Goal: Find contact information: Find contact information

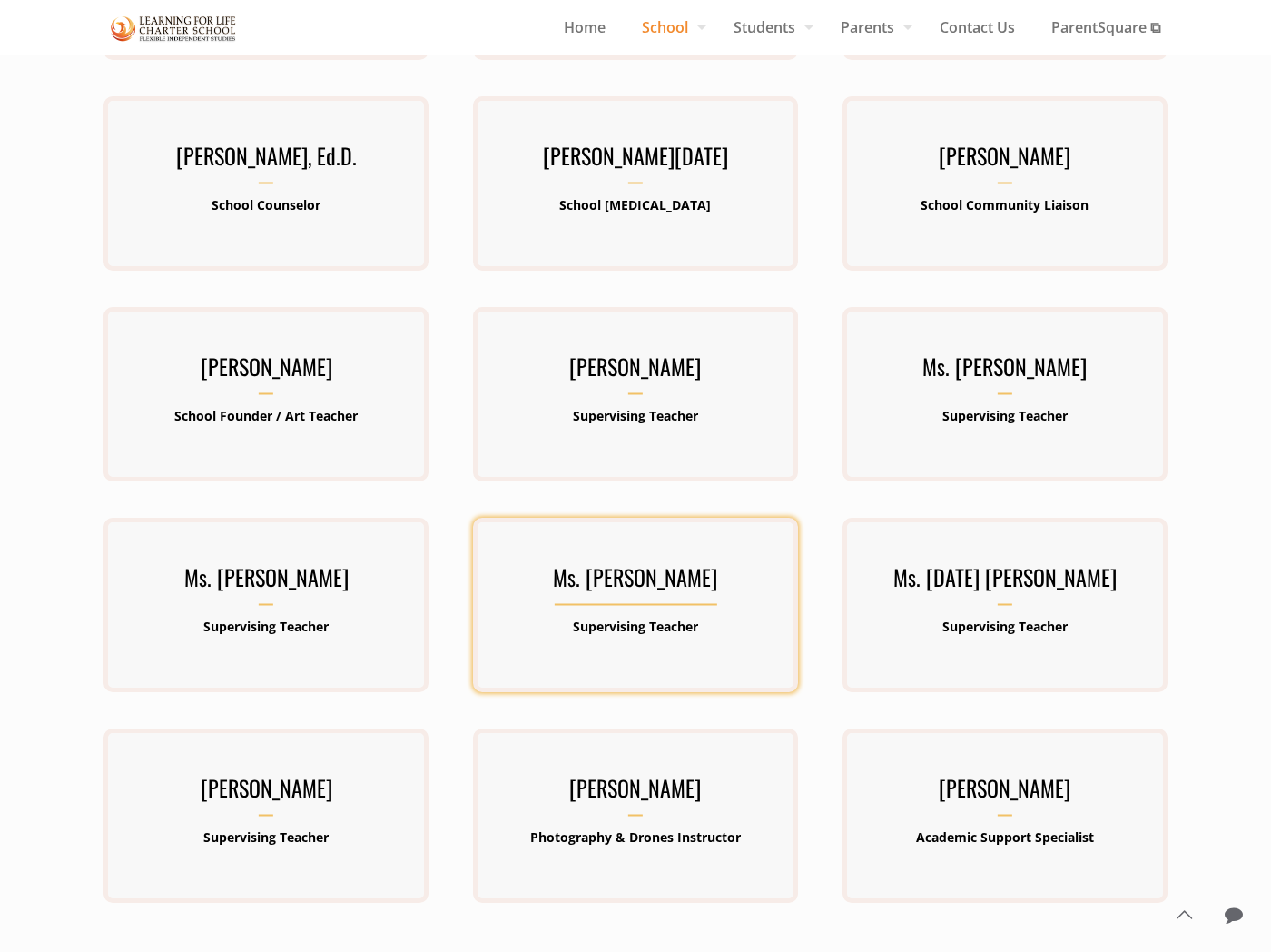
scroll to position [504, 0]
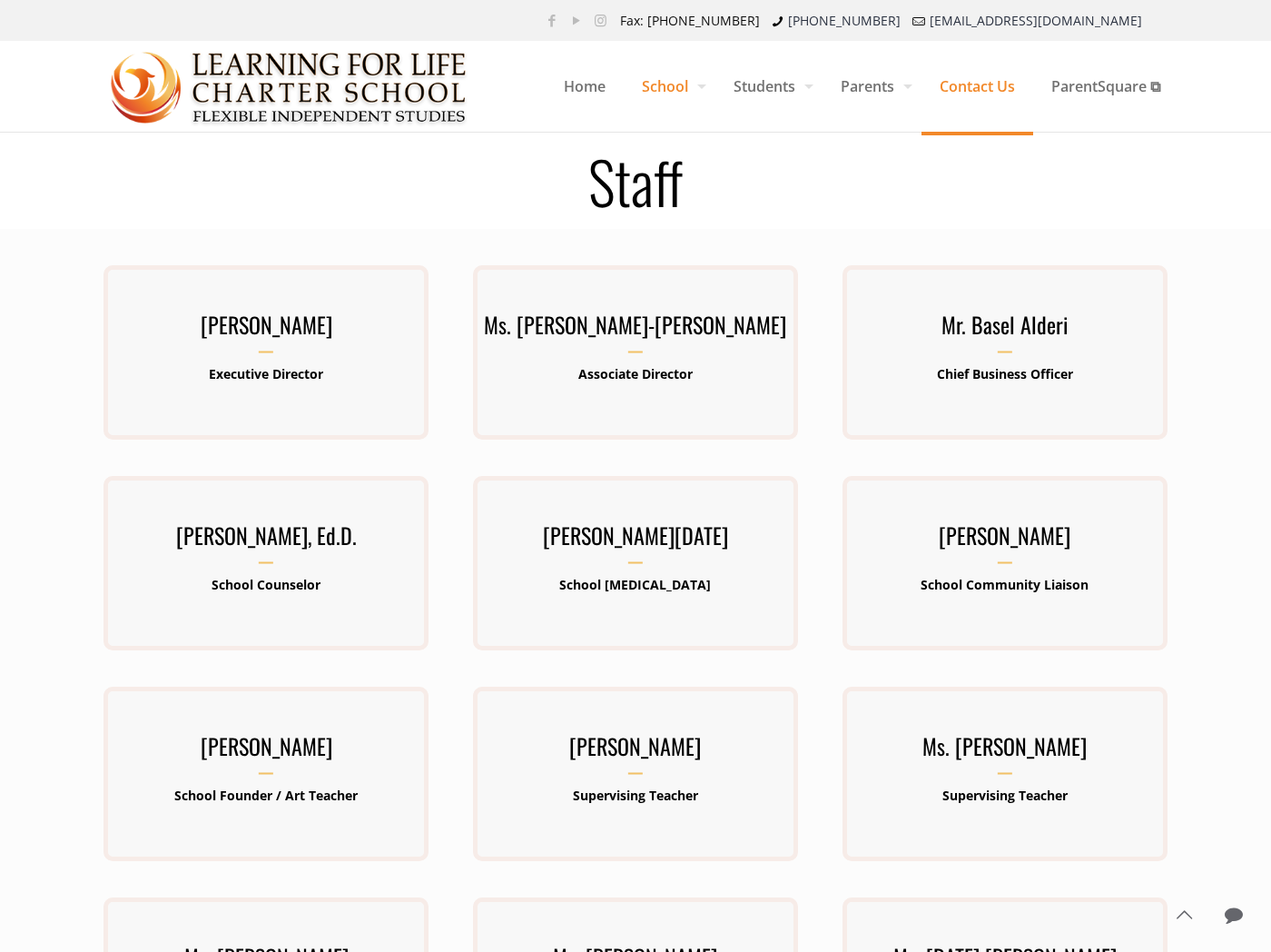
click at [965, 80] on span "Contact Us" at bounding box center [978, 85] width 112 height 54
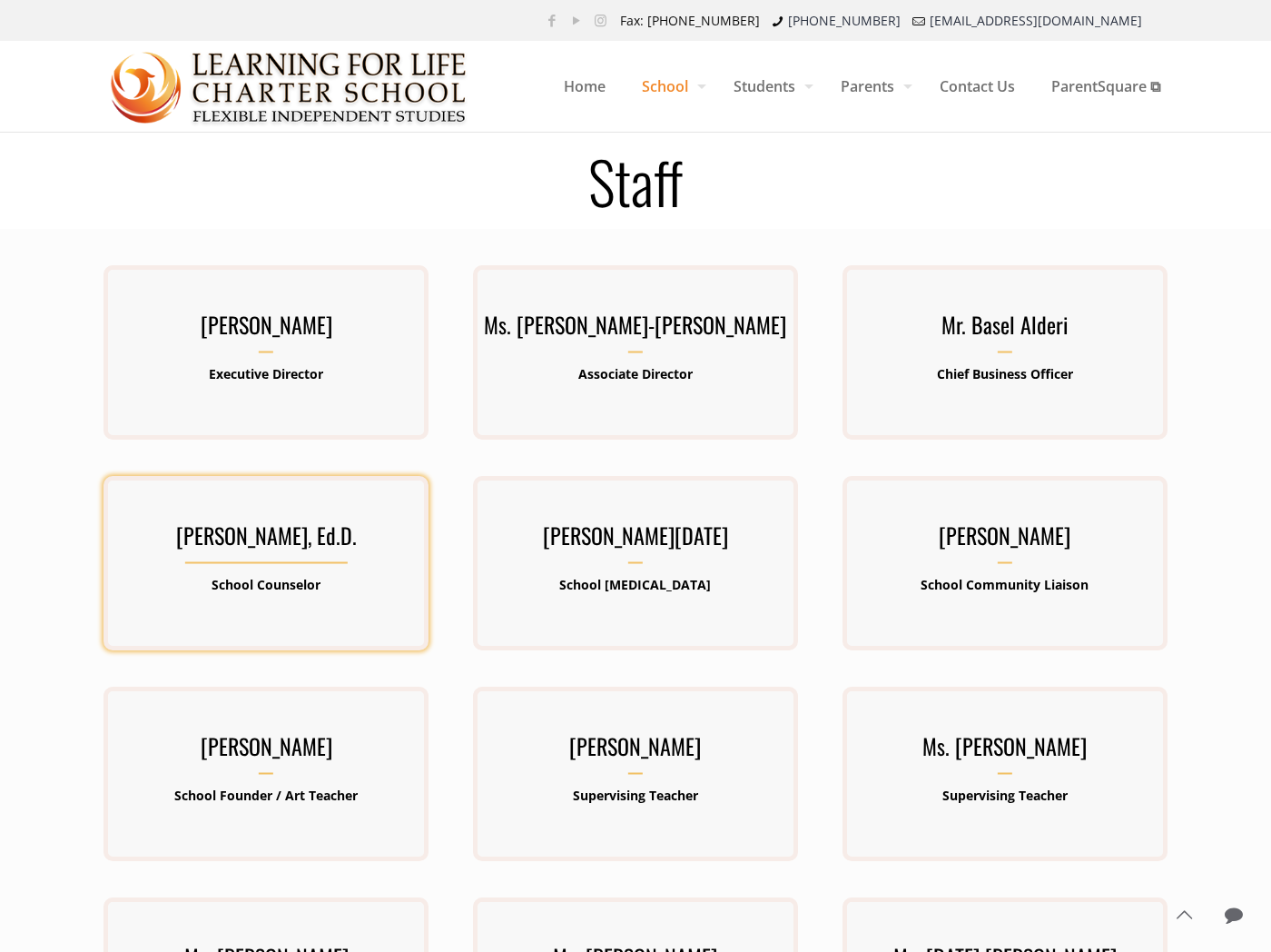
click at [323, 570] on div "Dr. Sarah Pennington, Ed.D. School Counselor" at bounding box center [266, 564] width 325 height 93
click at [275, 560] on h3 "[PERSON_NAME], Ed.D." at bounding box center [266, 541] width 325 height 48
click at [275, 542] on h3 "[PERSON_NAME], Ed.D." at bounding box center [266, 541] width 325 height 48
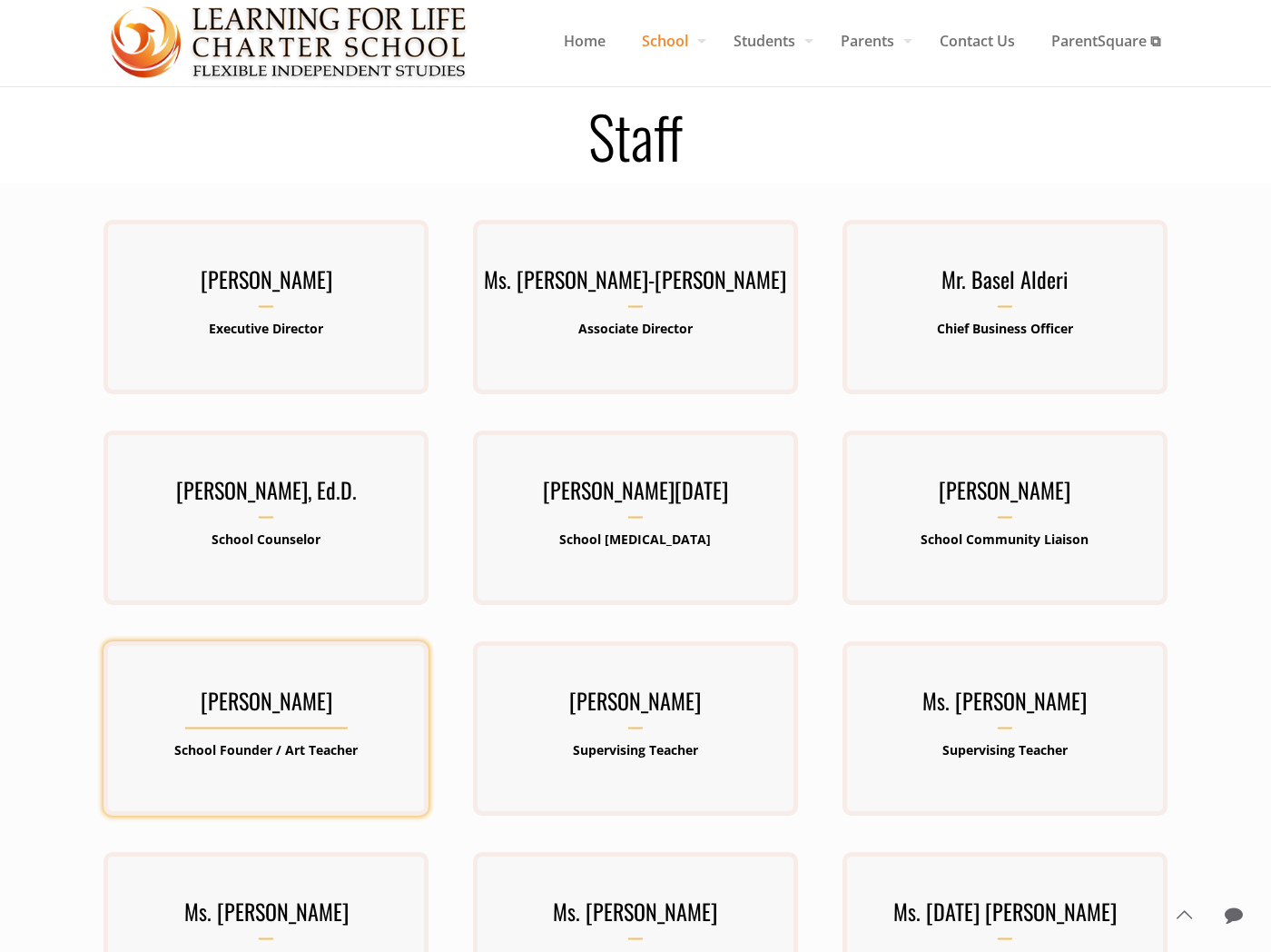
scroll to position [101, 0]
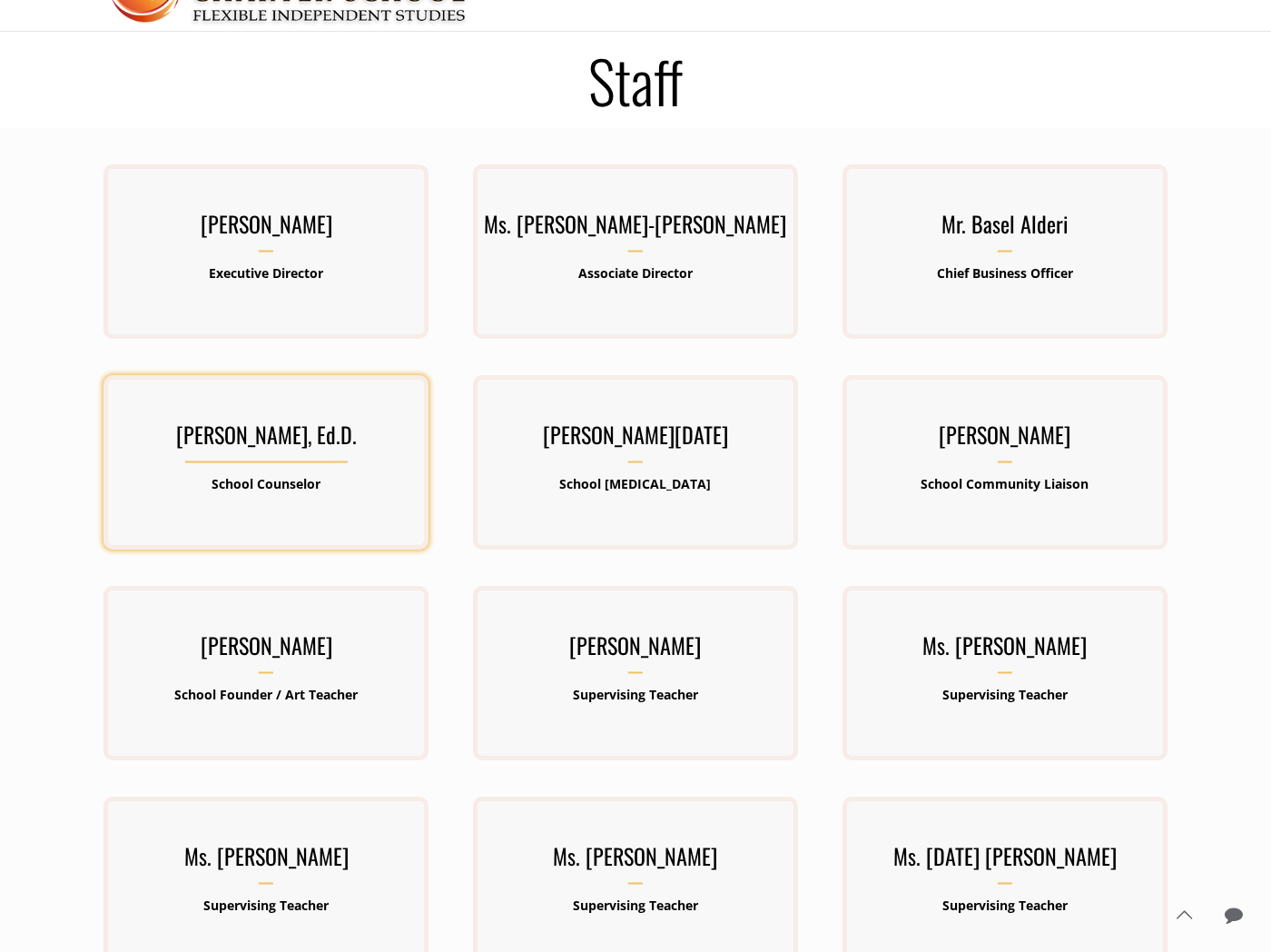
click at [295, 483] on b "School Counselor" at bounding box center [266, 483] width 109 height 17
drag, startPoint x: 293, startPoint y: 484, endPoint x: 236, endPoint y: 433, distance: 76.5
click at [236, 433] on h3 "[PERSON_NAME], Ed.D." at bounding box center [266, 440] width 325 height 48
click at [236, 433] on h3 "Dr. Sarah Pennington, Ed.D." at bounding box center [266, 440] width 325 height 48
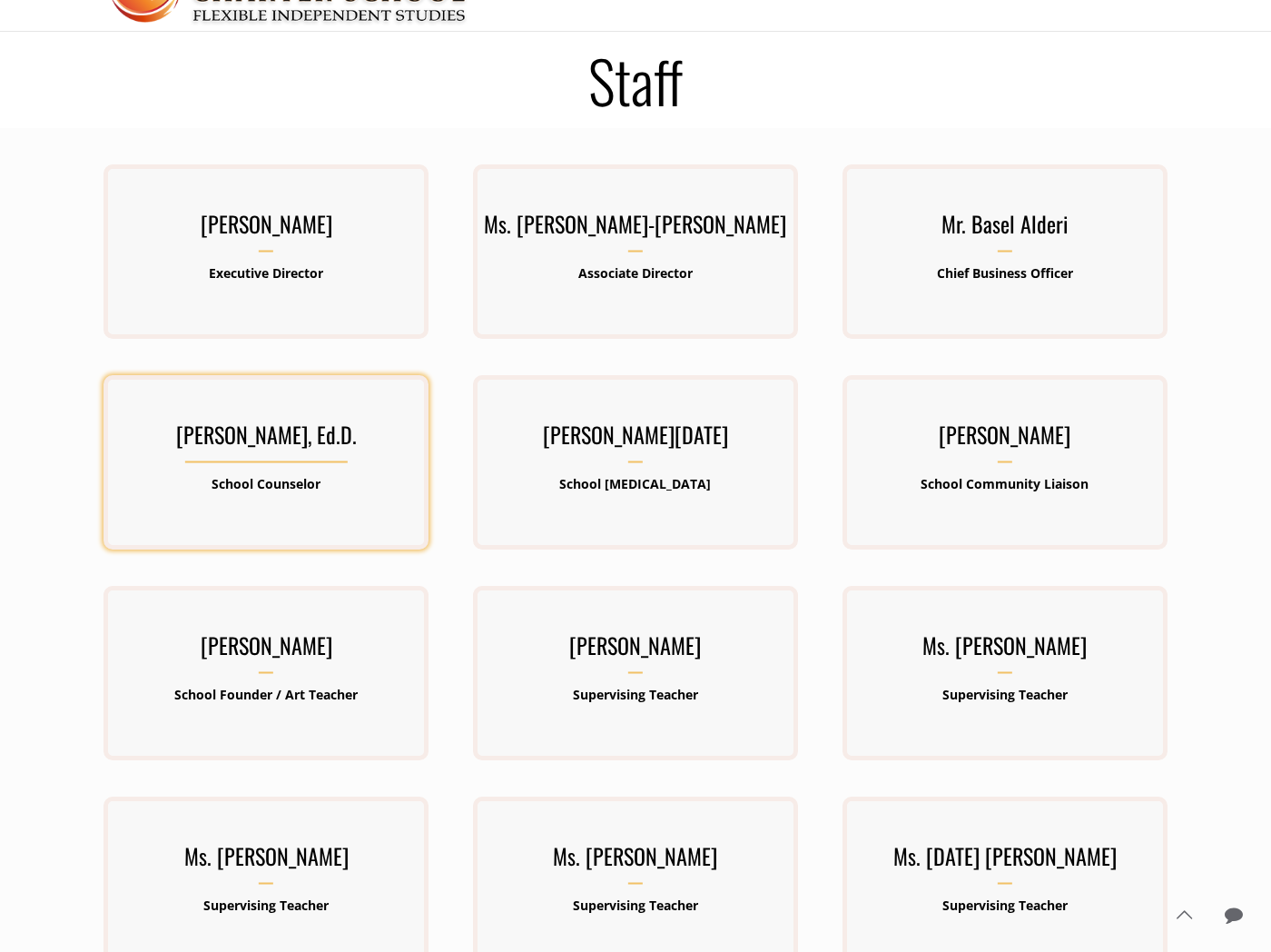
click at [287, 521] on div "Dr. Sarah Pennington, Ed.D. School Counselor" at bounding box center [266, 462] width 325 height 174
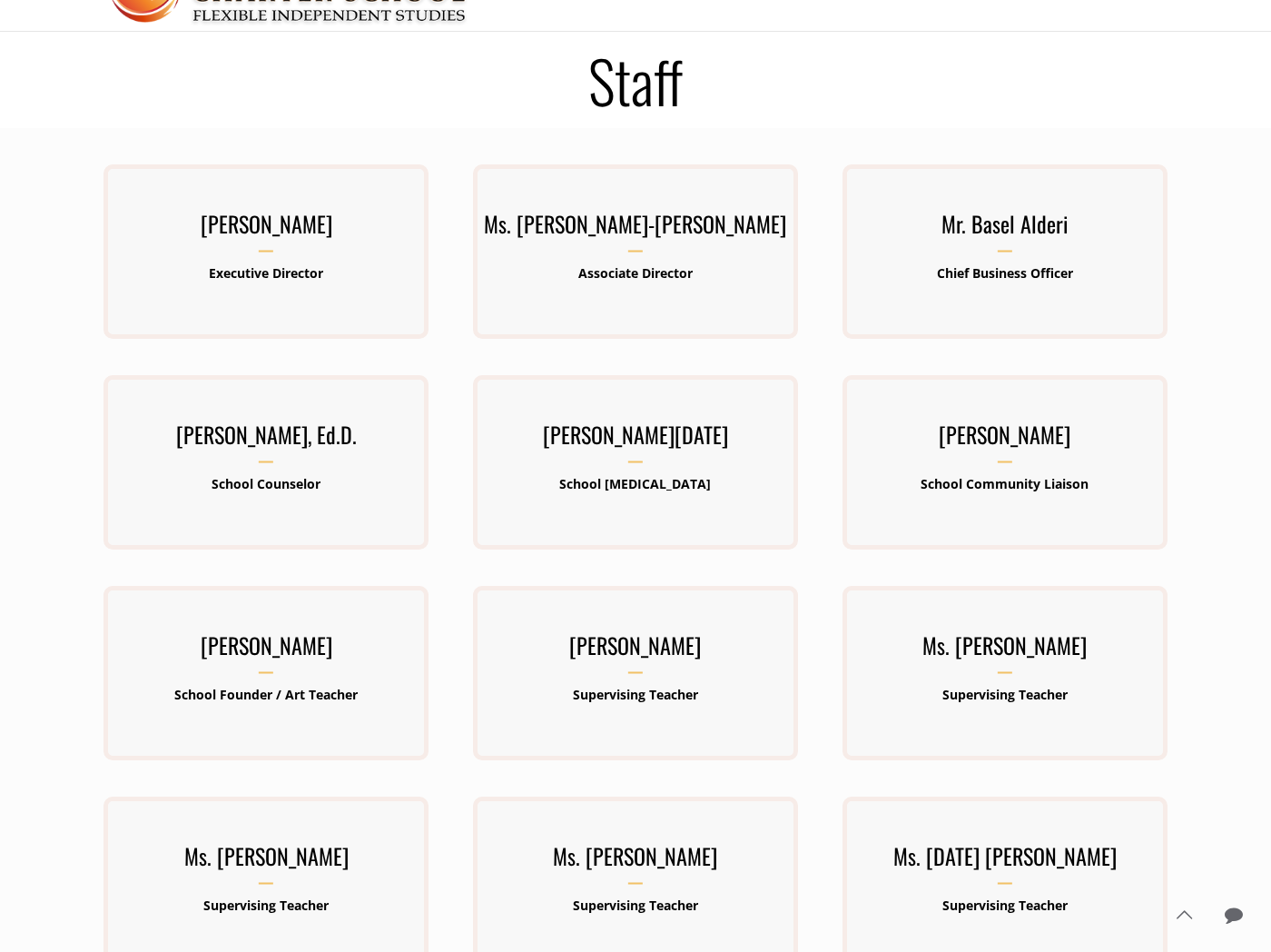
scroll to position [0, 0]
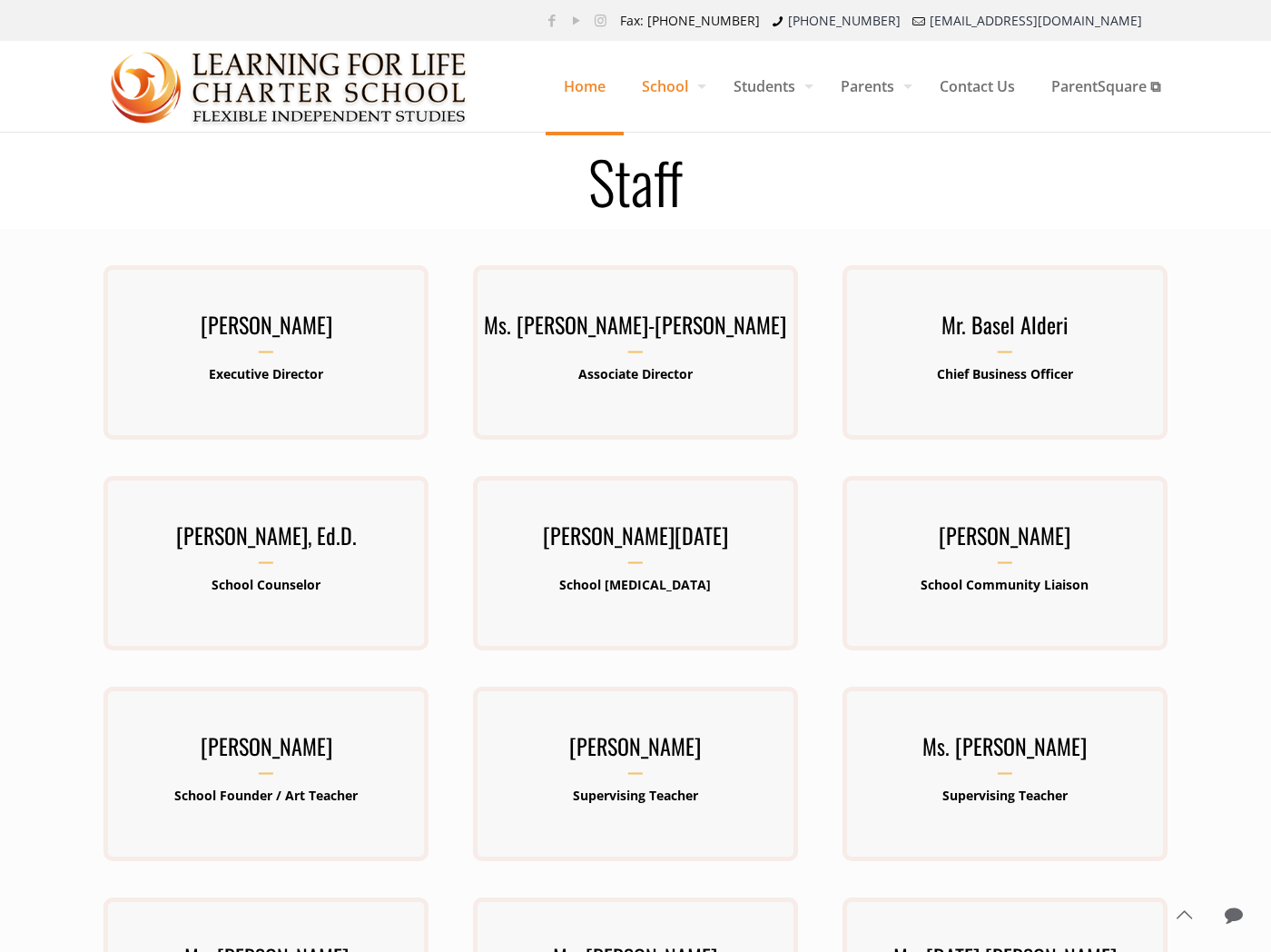
click at [566, 88] on span "Home" at bounding box center [585, 85] width 78 height 54
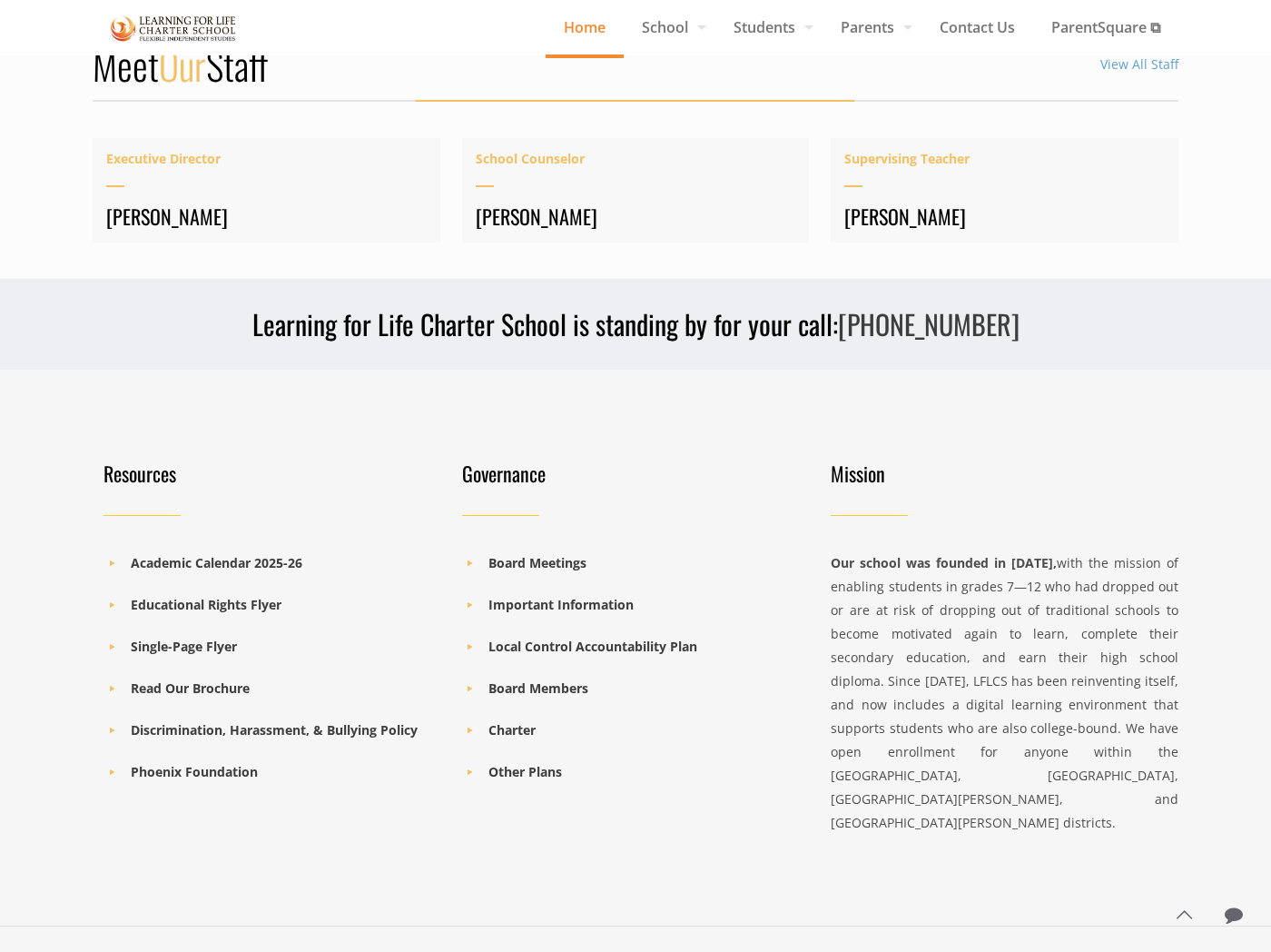
scroll to position [2421, 0]
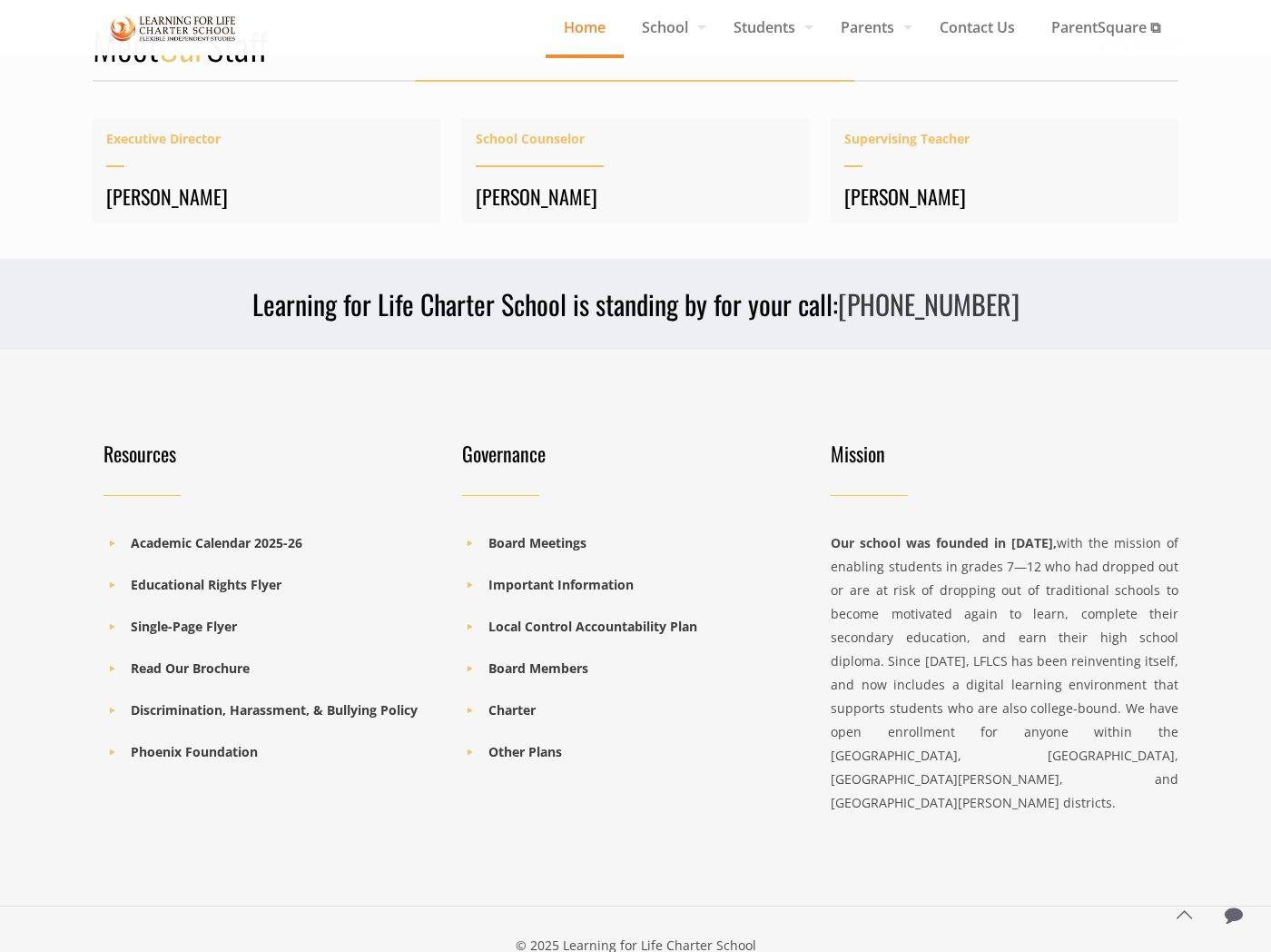
drag, startPoint x: 601, startPoint y: 154, endPoint x: 563, endPoint y: 160, distance: 38.5
click at [577, 183] on h4 "[PERSON_NAME]" at bounding box center [636, 196] width 321 height 26
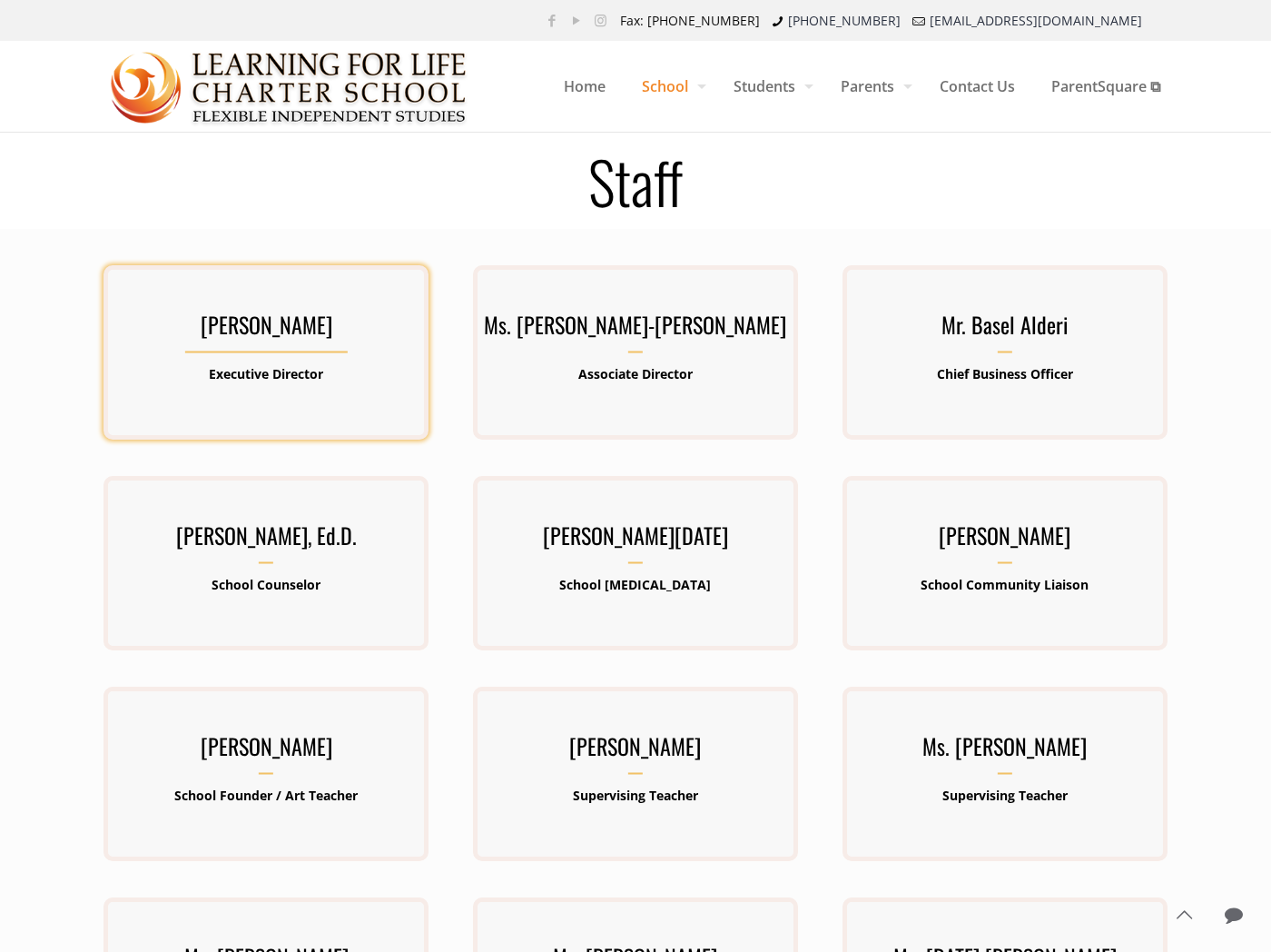
drag, startPoint x: 311, startPoint y: 334, endPoint x: 281, endPoint y: 319, distance: 33.5
click at [281, 319] on h3 "[PERSON_NAME]" at bounding box center [266, 330] width 325 height 48
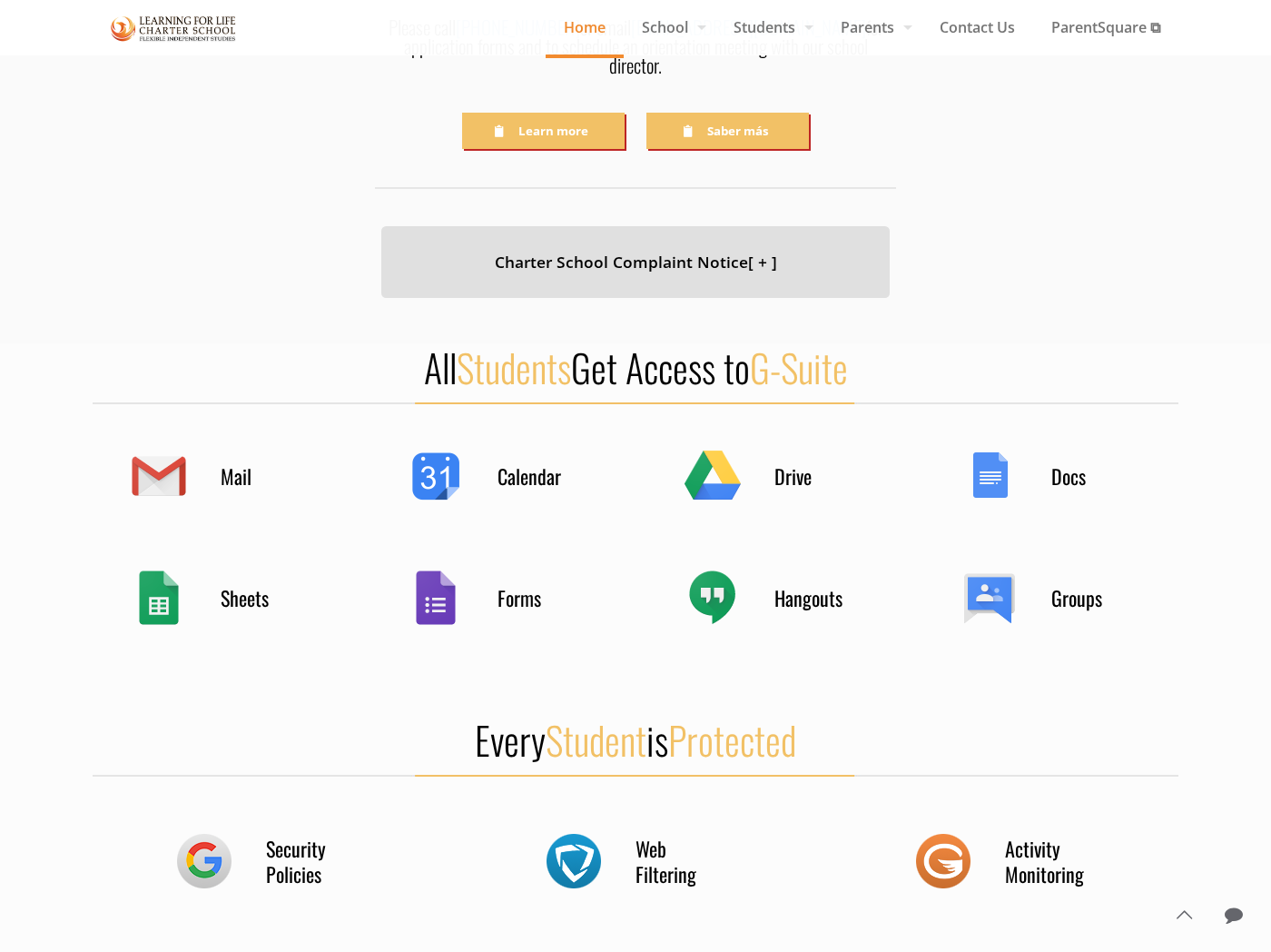
scroll to position [403, 0]
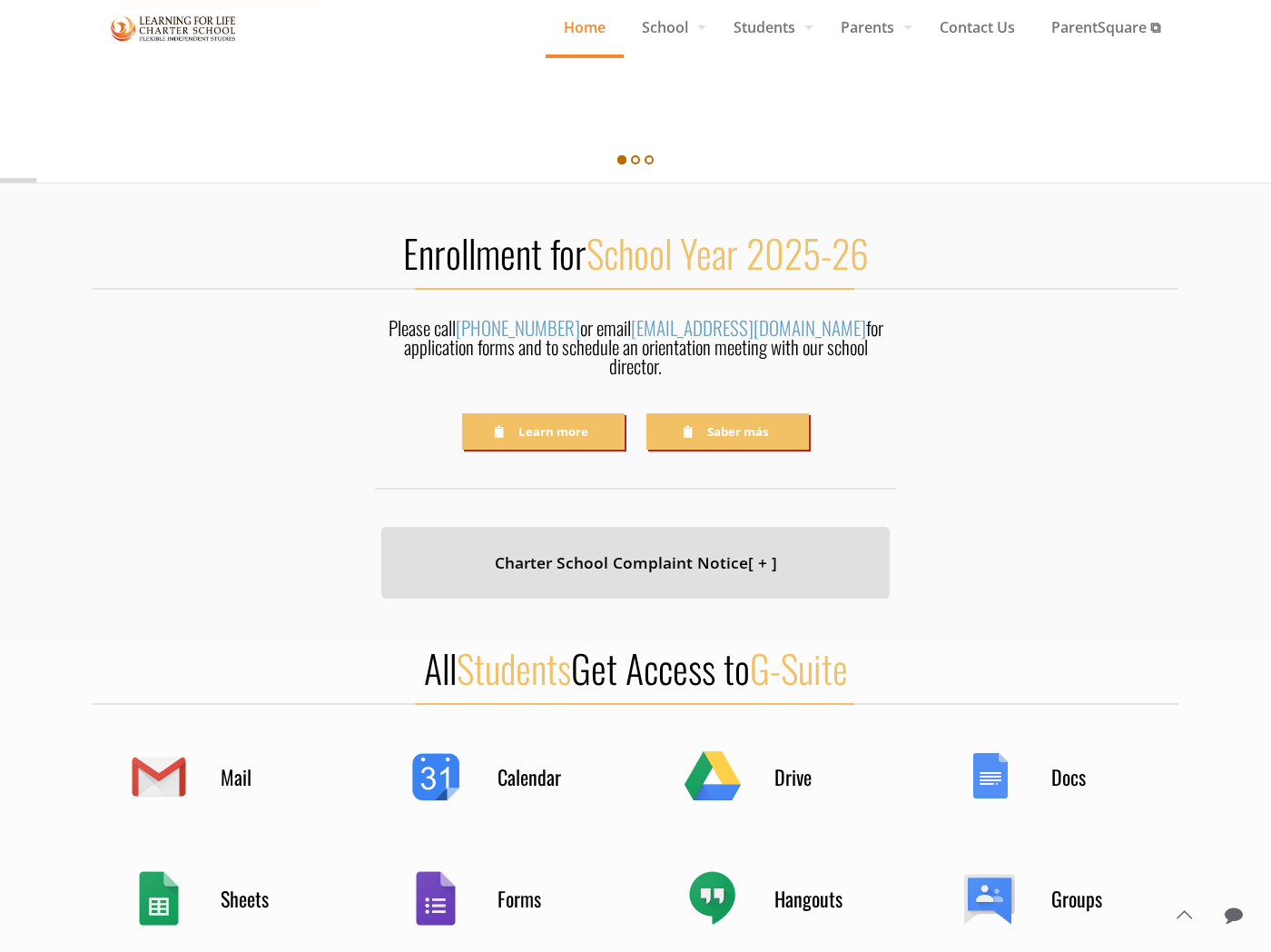
click at [478, 882] on div "Forms" at bounding box center [498, 897] width 181 height 71
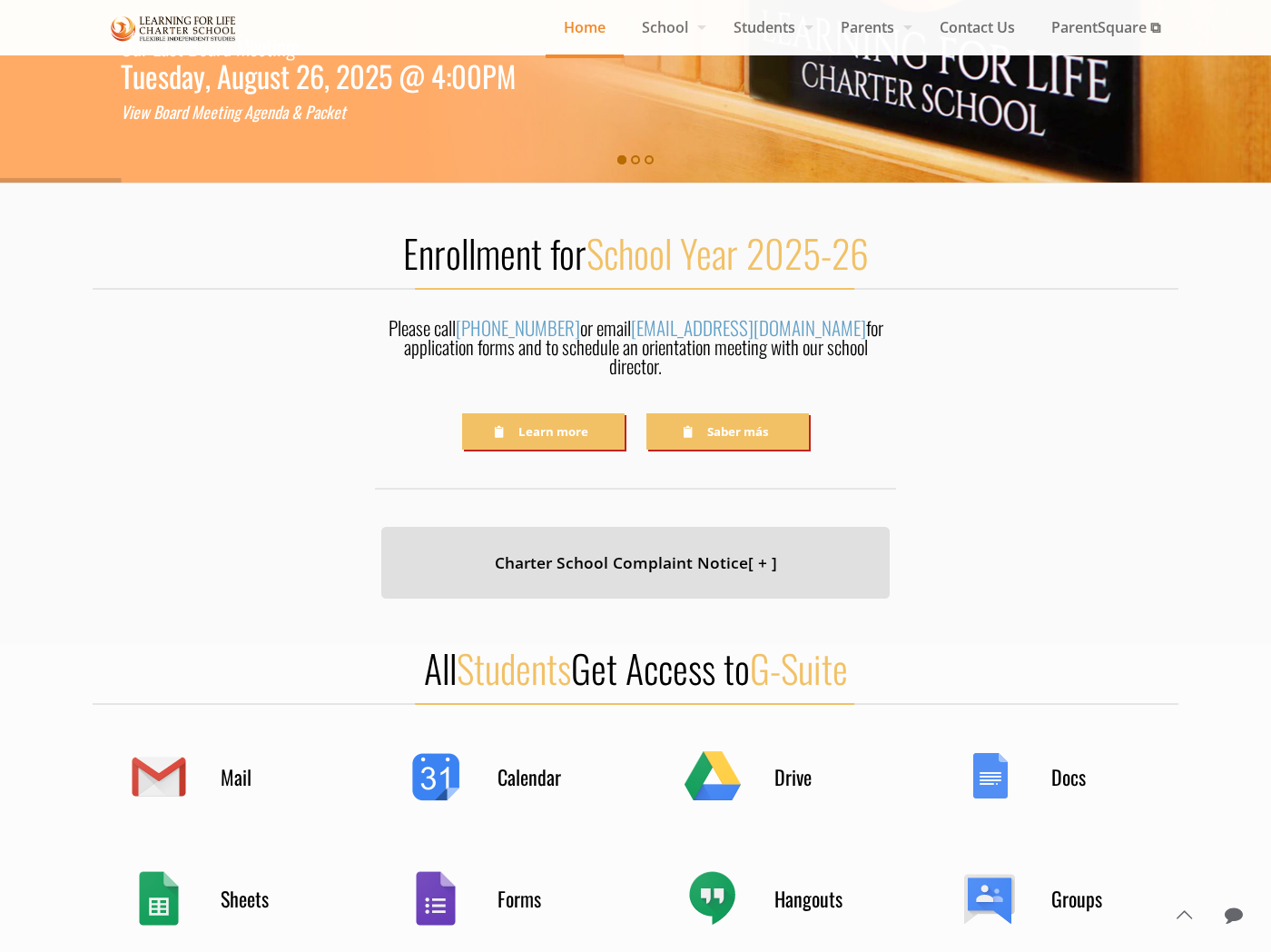
click at [518, 885] on h4 "Forms" at bounding box center [542, 898] width 91 height 26
click at [429, 874] on div "Forms" at bounding box center [498, 897] width 181 height 71
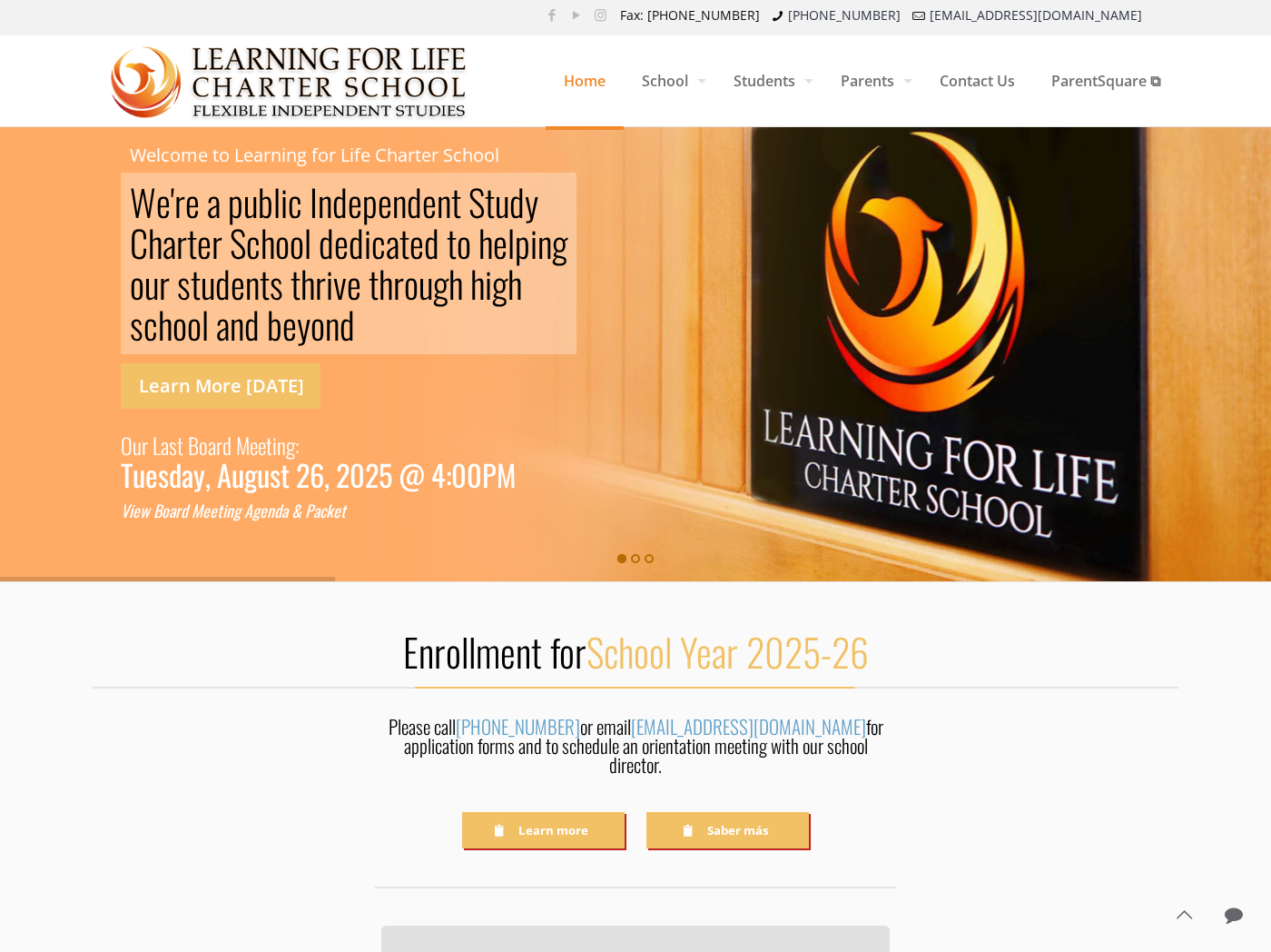
scroll to position [0, 0]
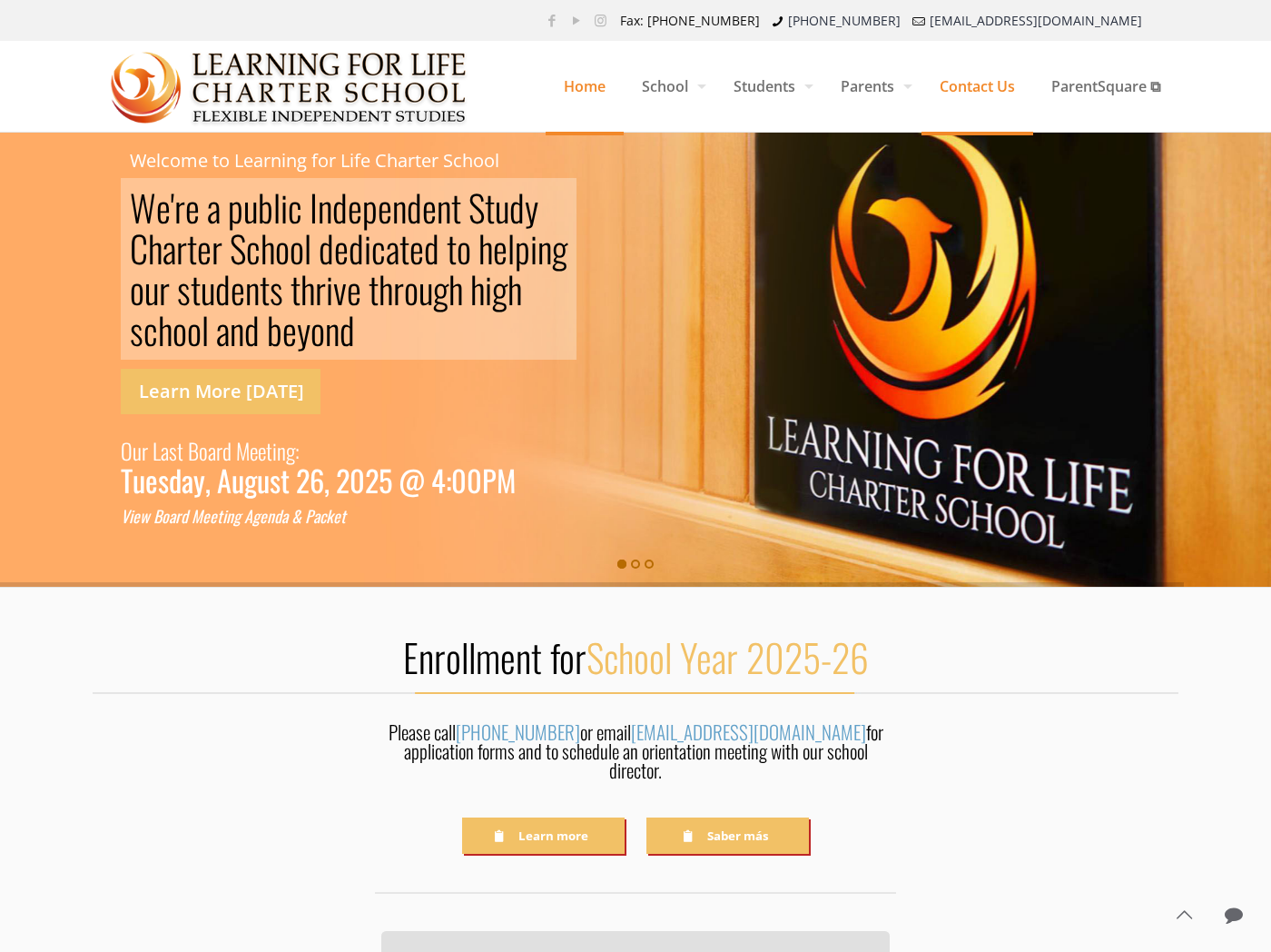
click at [976, 93] on span "Contact Us" at bounding box center [978, 85] width 112 height 54
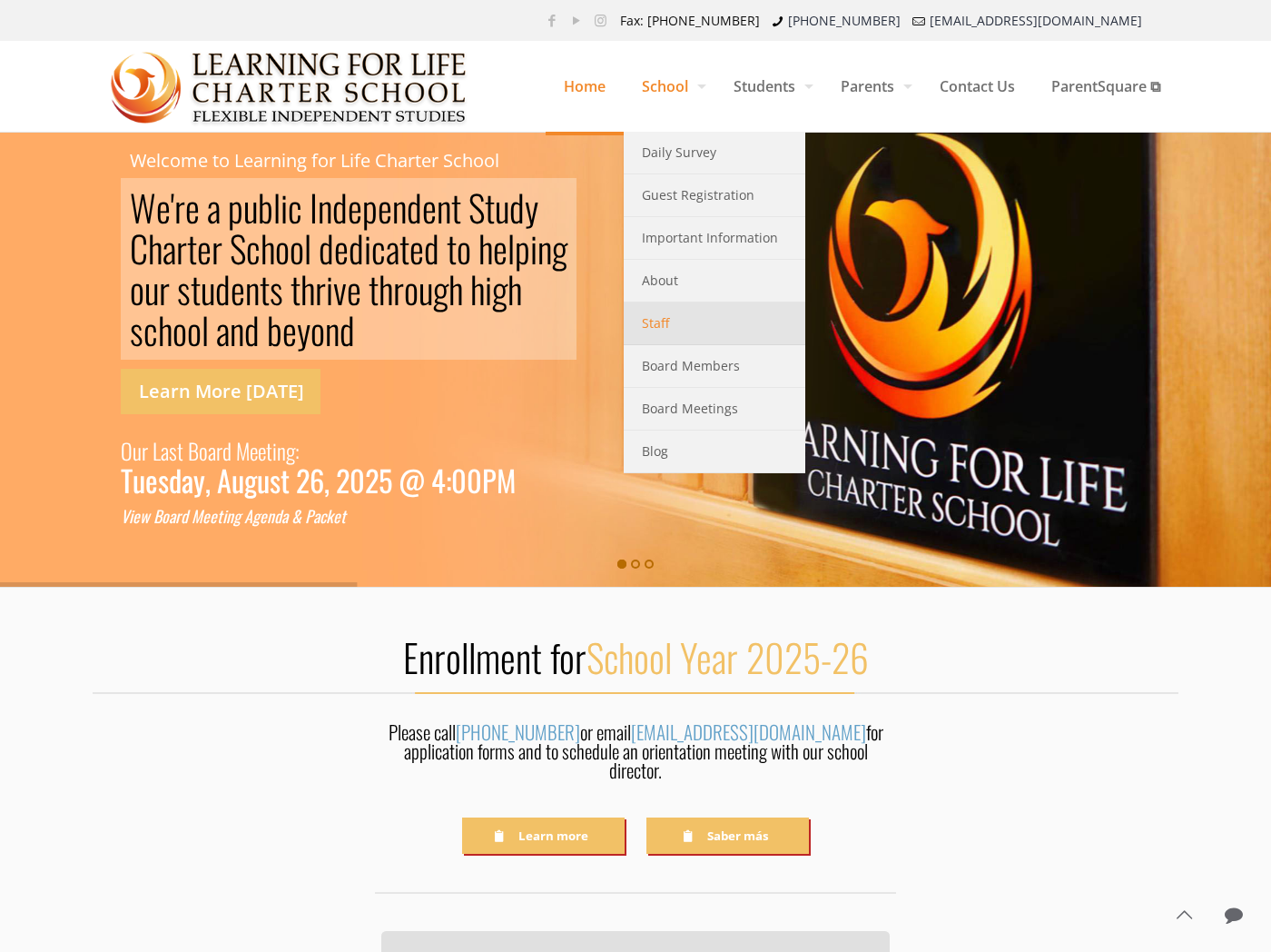
click at [660, 322] on span "Staff" at bounding box center [656, 323] width 27 height 24
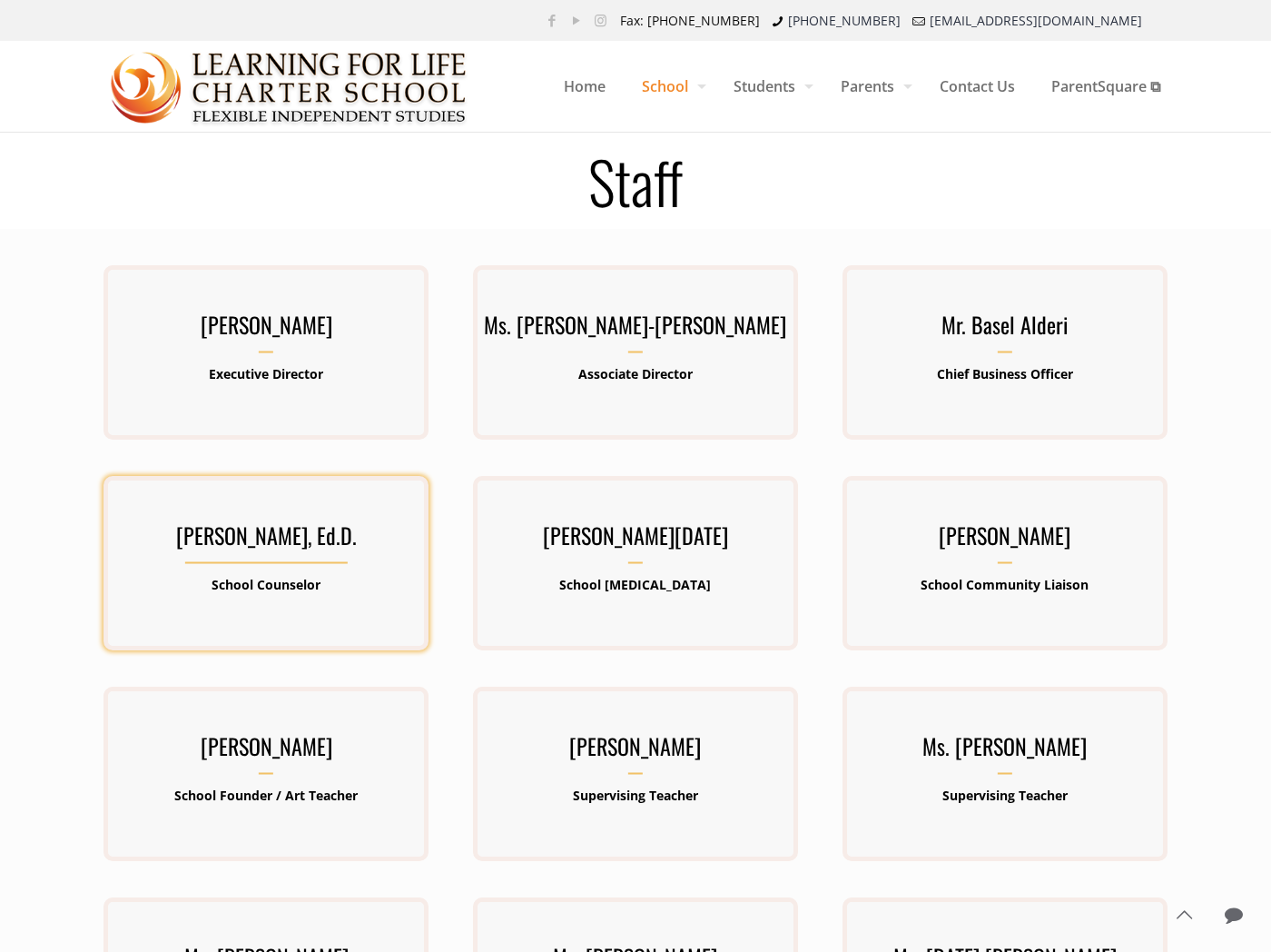
click at [219, 565] on div "[PERSON_NAME], Ed.D. School Counselor" at bounding box center [266, 564] width 325 height 93
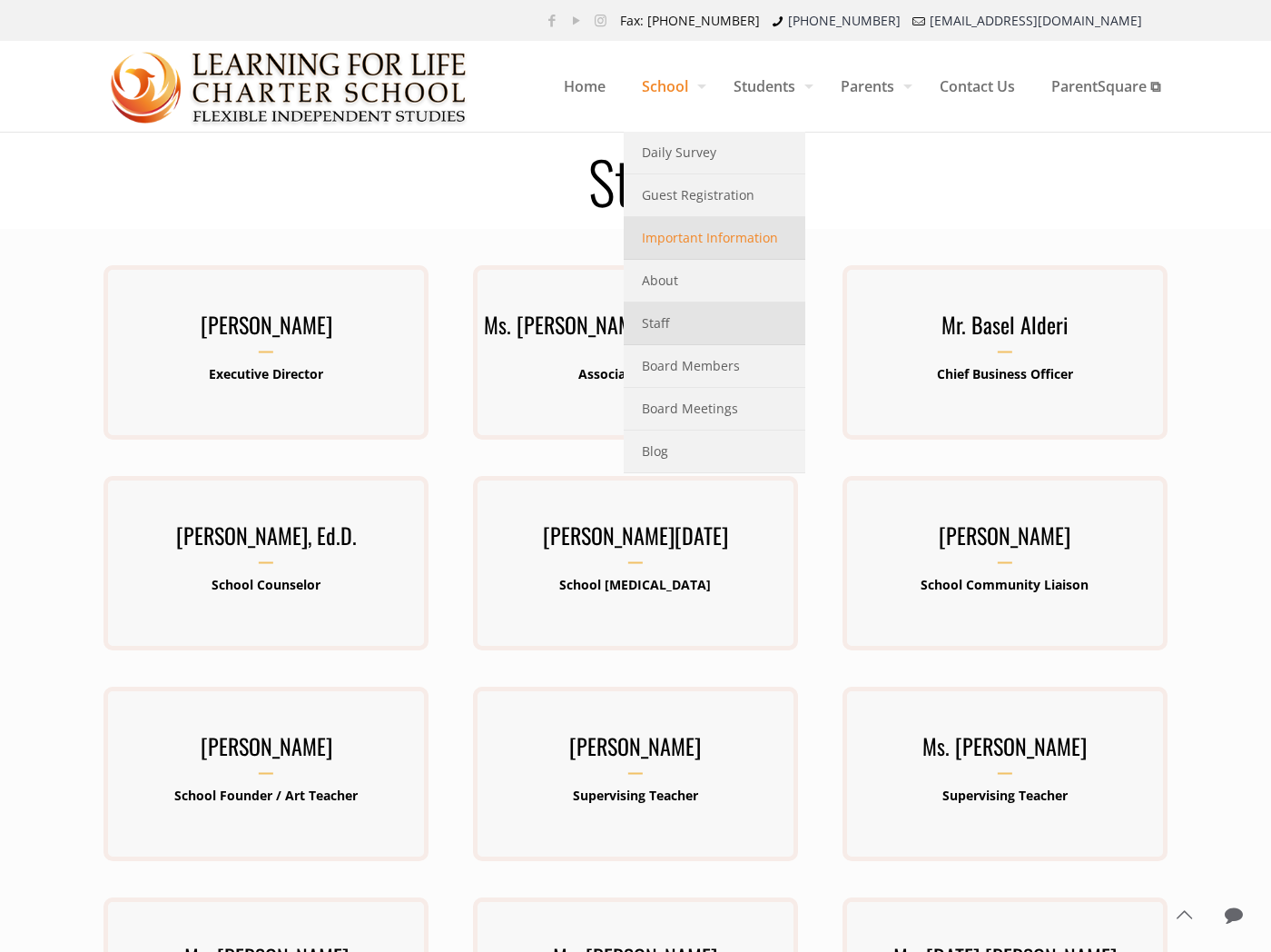
click at [715, 231] on span "Important Information" at bounding box center [710, 238] width 137 height 24
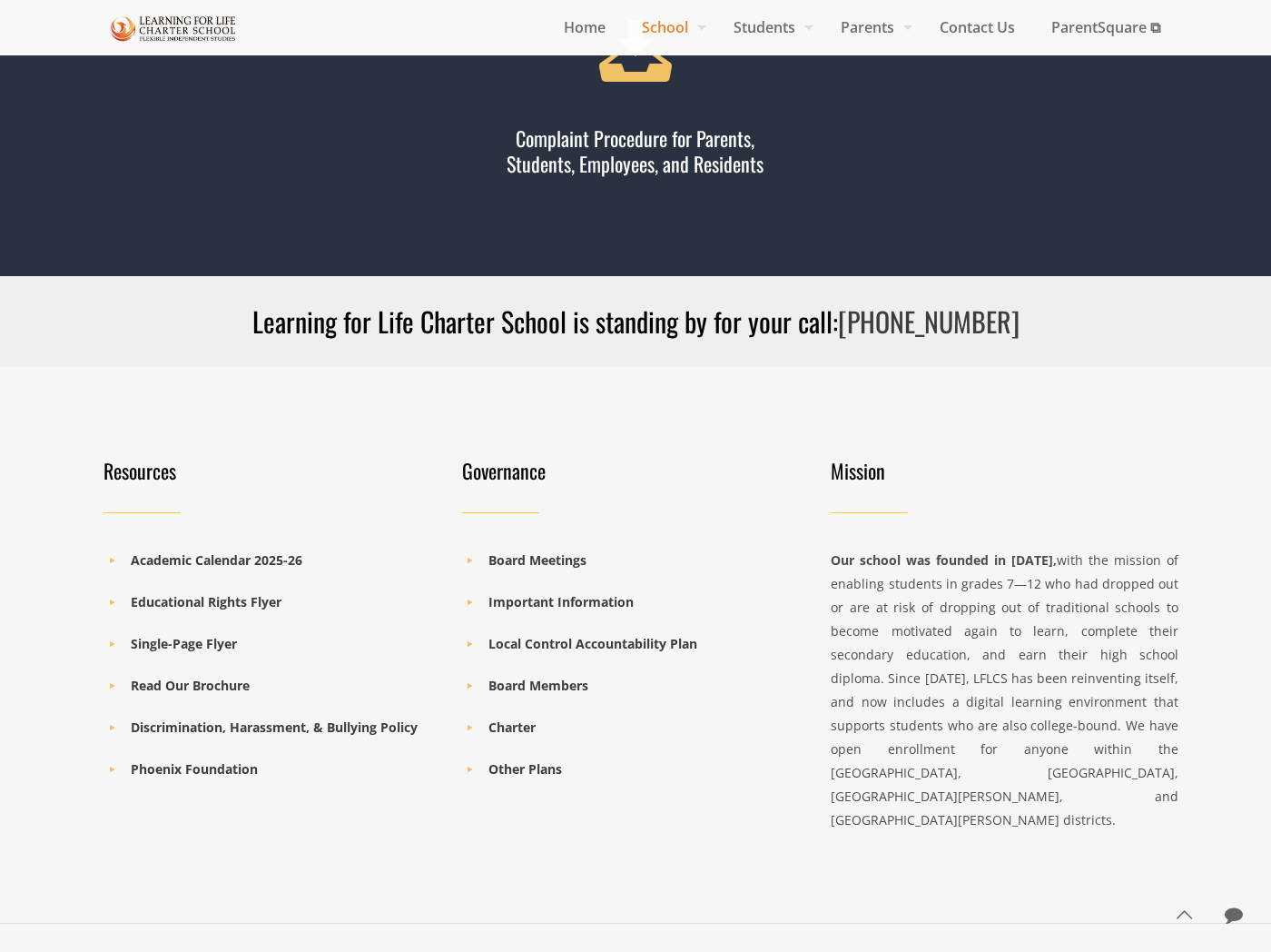
scroll to position [3924, 0]
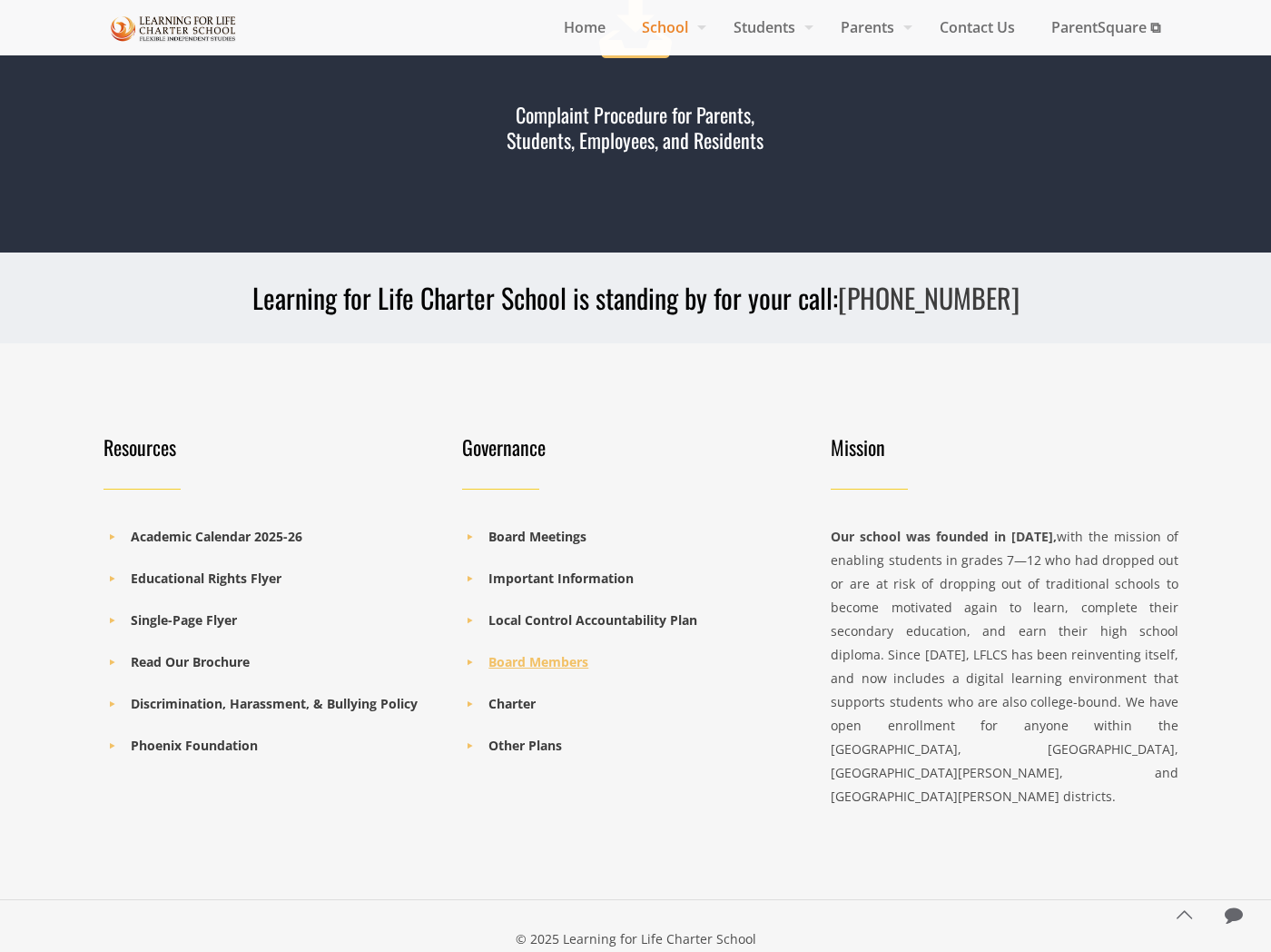
click at [525, 667] on b "Board Members" at bounding box center [538, 662] width 100 height 17
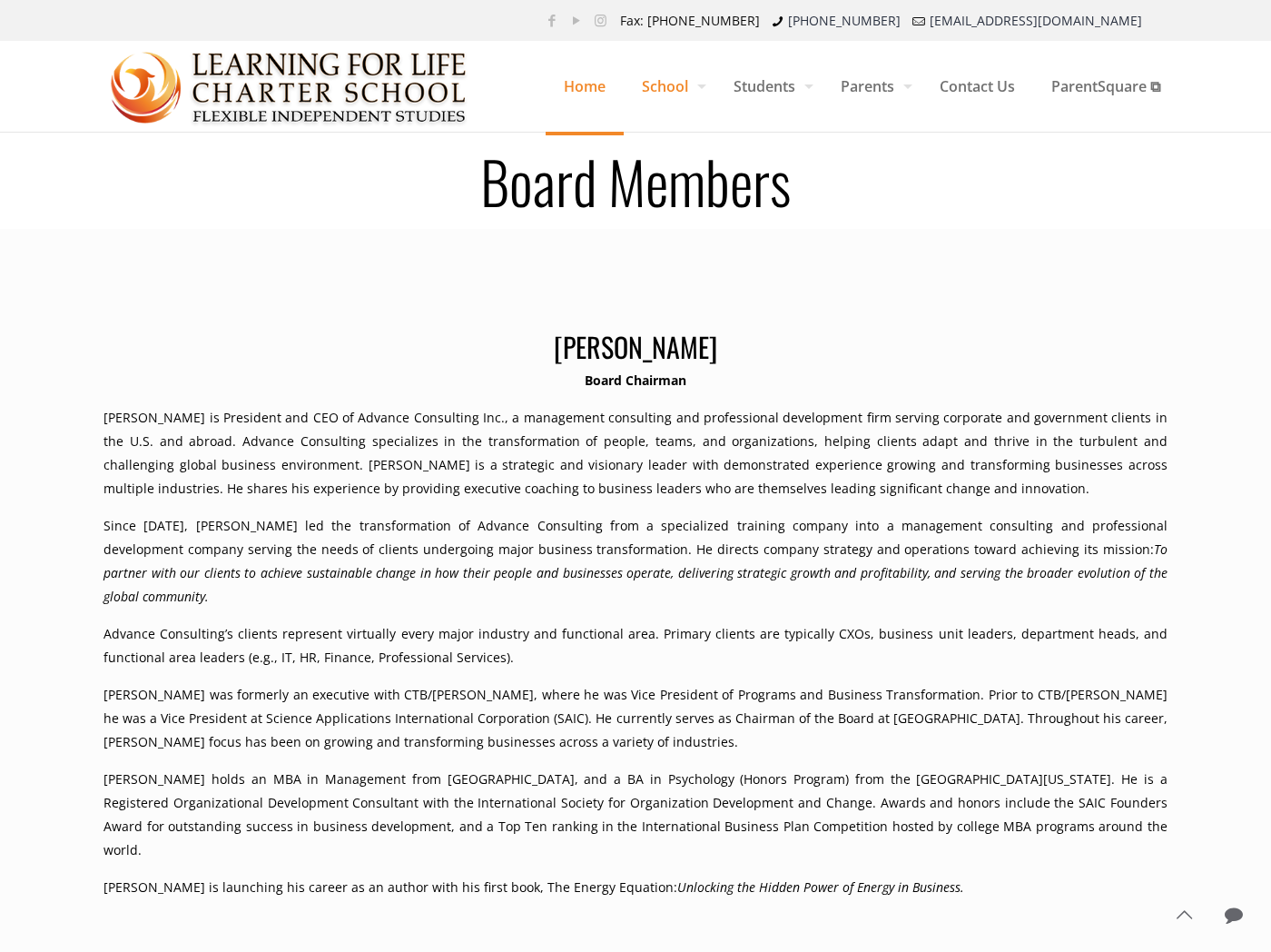
click at [561, 88] on span "Home" at bounding box center [585, 85] width 78 height 54
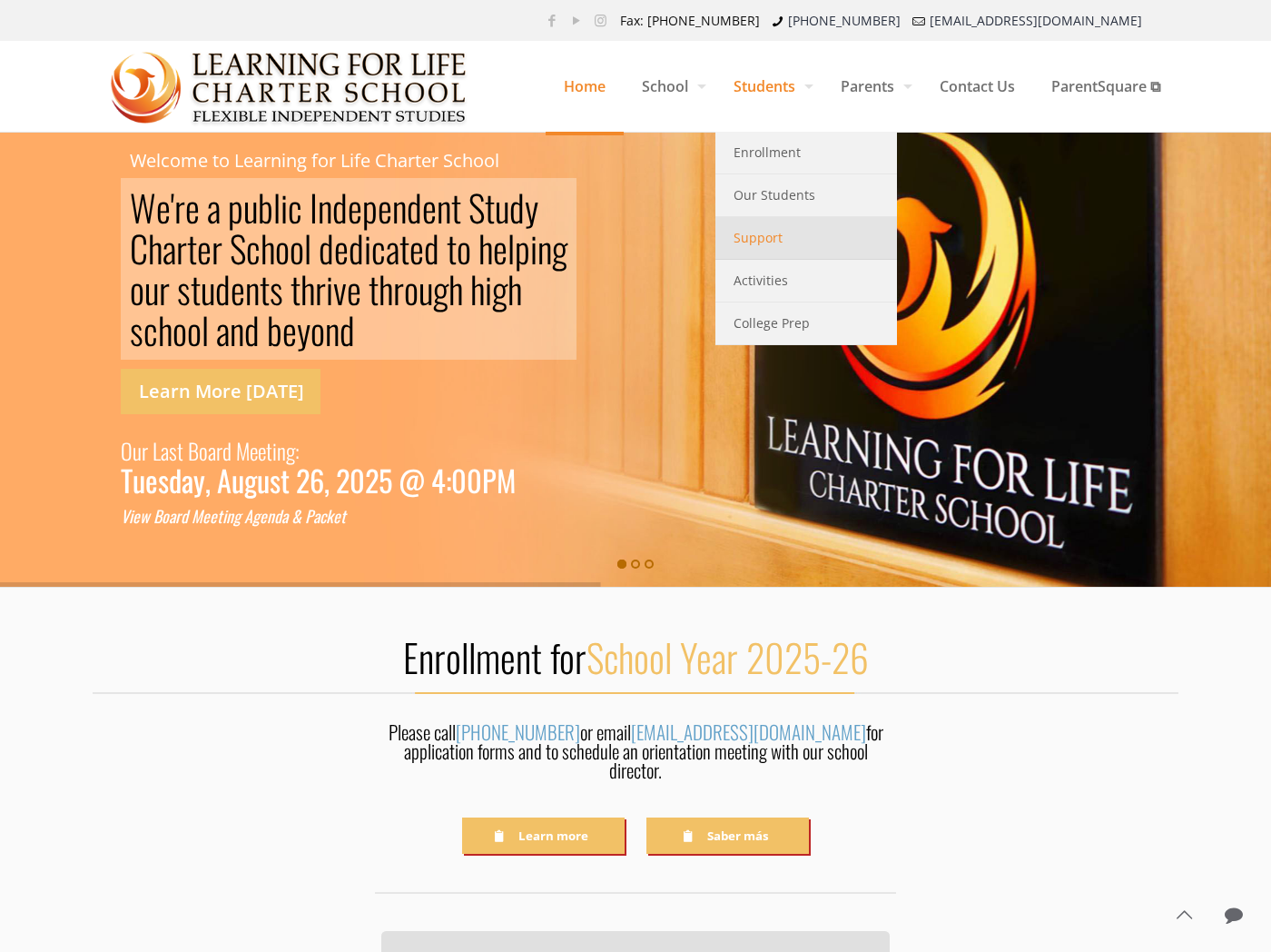
click at [791, 251] on link "Support" at bounding box center [806, 238] width 181 height 43
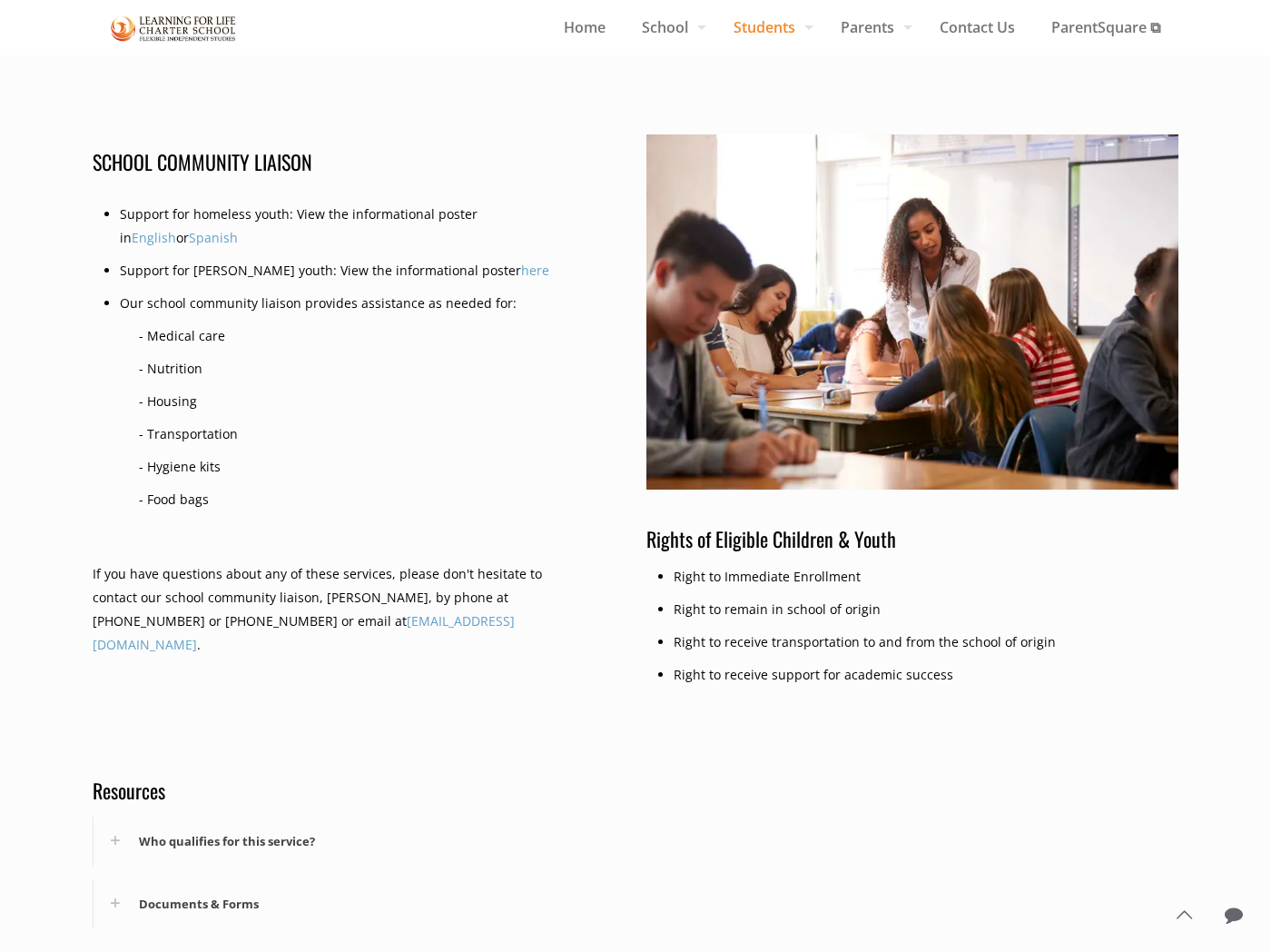
scroll to position [706, 0]
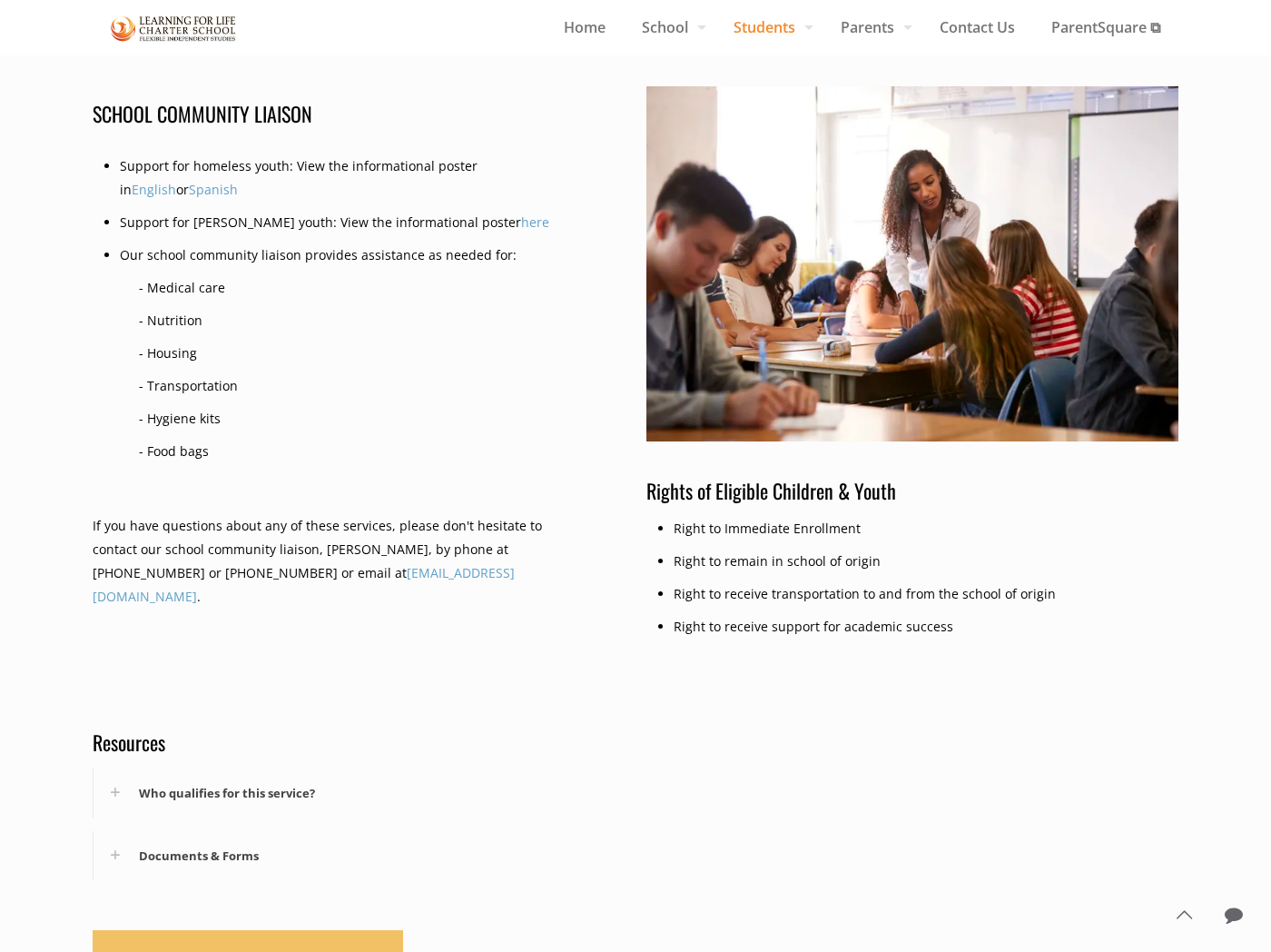
click at [121, 858] on icon at bounding box center [115, 856] width 44 height 49
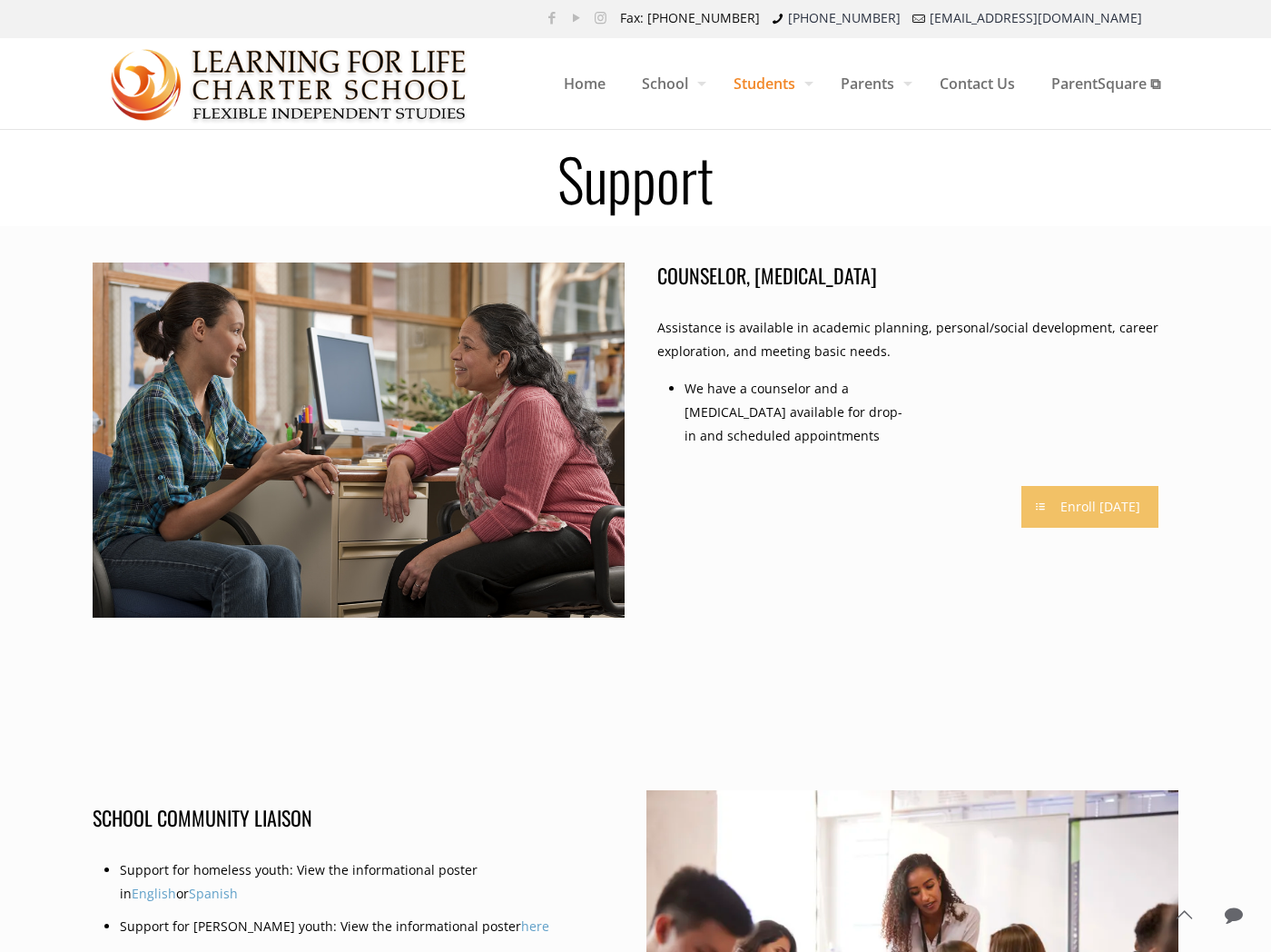
scroll to position [0, 0]
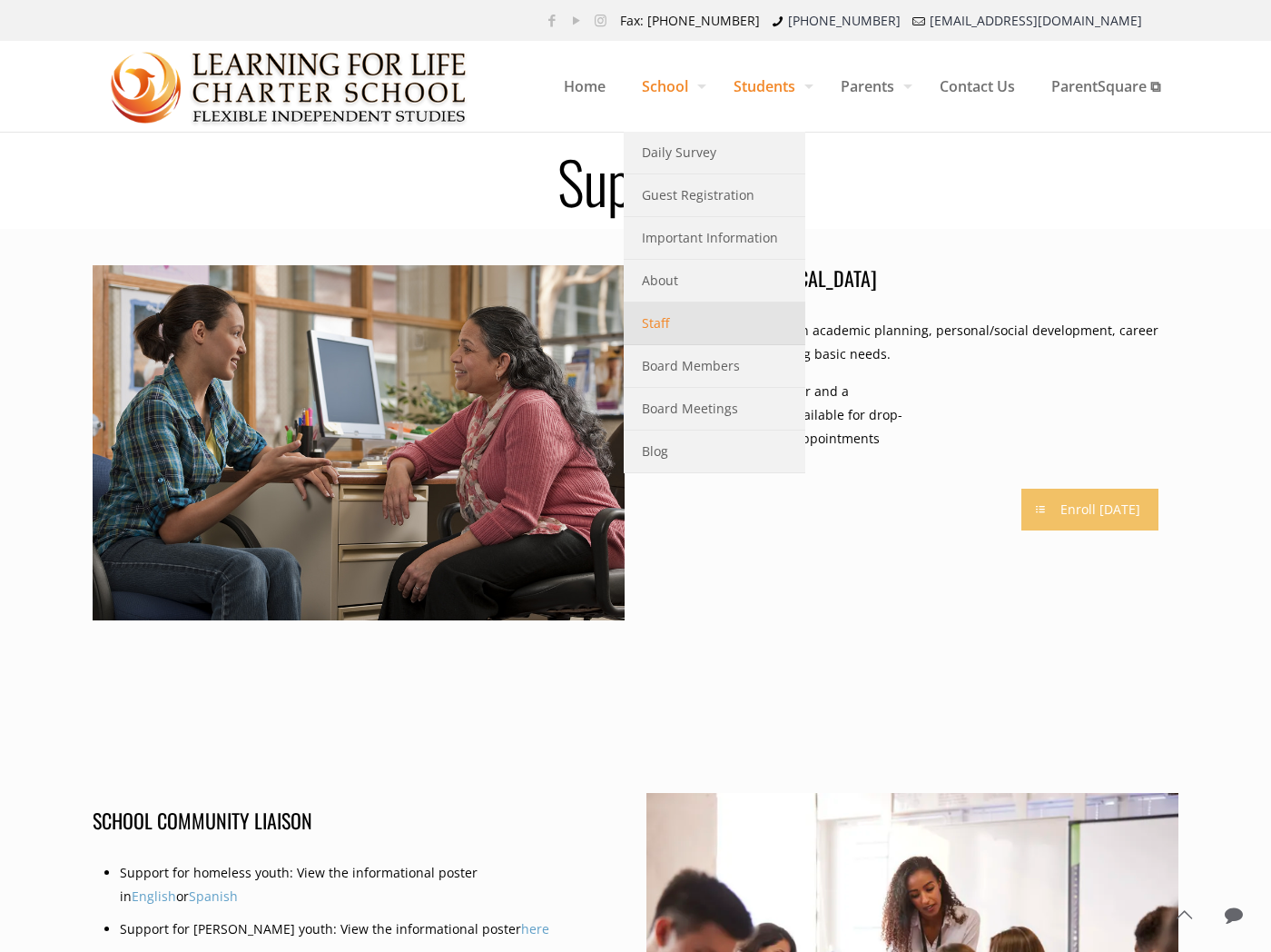
click at [656, 327] on span "Staff" at bounding box center [656, 323] width 27 height 24
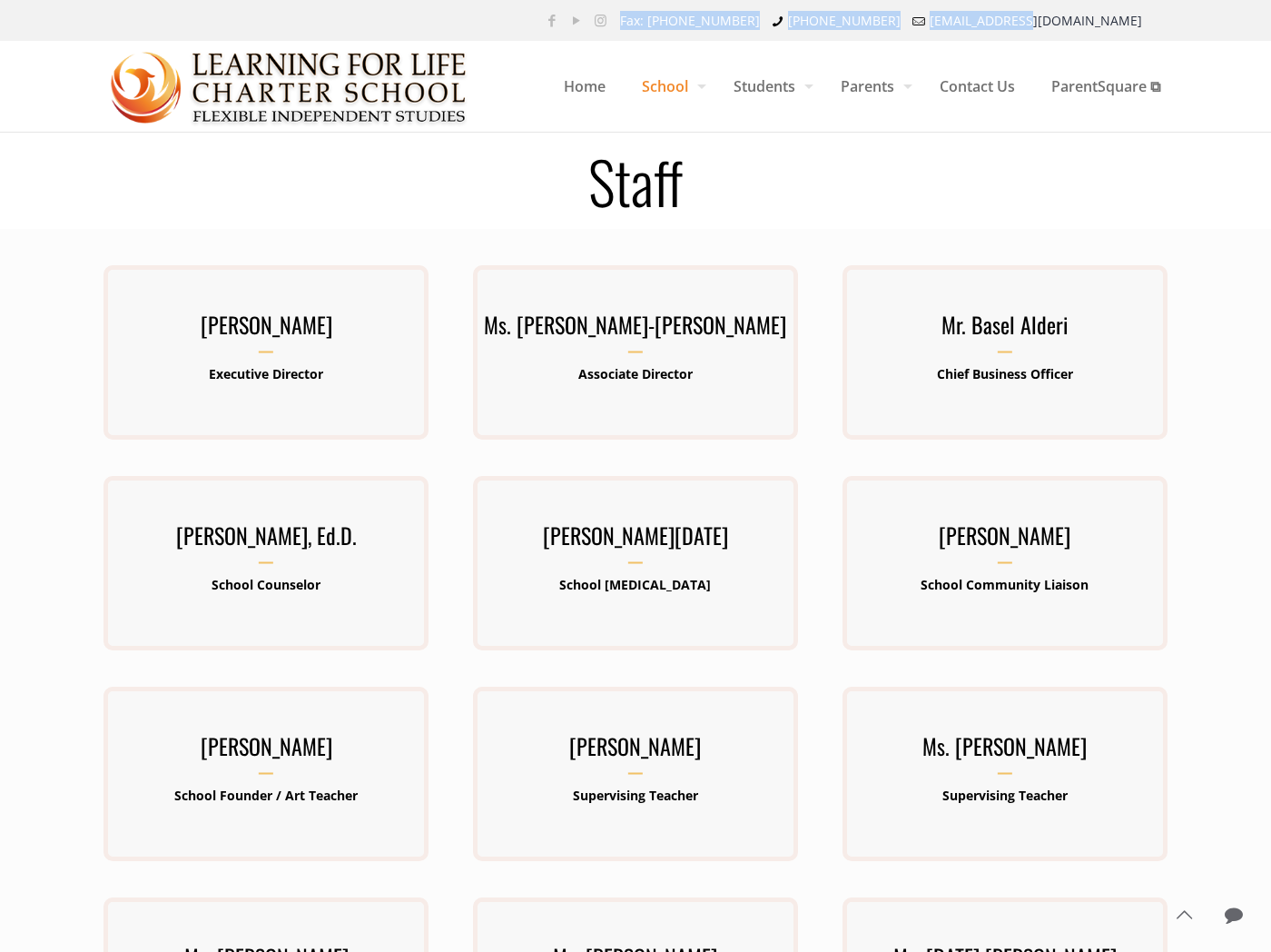
click at [1152, 13] on div "Fax: [PHONE_NUMBER] [PHONE_NUMBER] [EMAIL_ADDRESS][DOMAIN_NAME]" at bounding box center [635, 20] width 1086 height 41
click at [1169, 15] on div "Fax: [PHONE_NUMBER] [PHONE_NUMBER] [EMAIL_ADDRESS][DOMAIN_NAME]" at bounding box center [635, 20] width 1086 height 41
drag, startPoint x: 1169, startPoint y: 16, endPoint x: 1104, endPoint y: 16, distance: 65.0
click at [1104, 16] on div "Fax: [PHONE_NUMBER] [PHONE_NUMBER] [EMAIL_ADDRESS][DOMAIN_NAME]" at bounding box center [635, 20] width 1086 height 41
click at [1159, 18] on ul "Fax: [PHONE_NUMBER] [PHONE_NUMBER] [EMAIL_ADDRESS][DOMAIN_NAME]" at bounding box center [885, 20] width 551 height 41
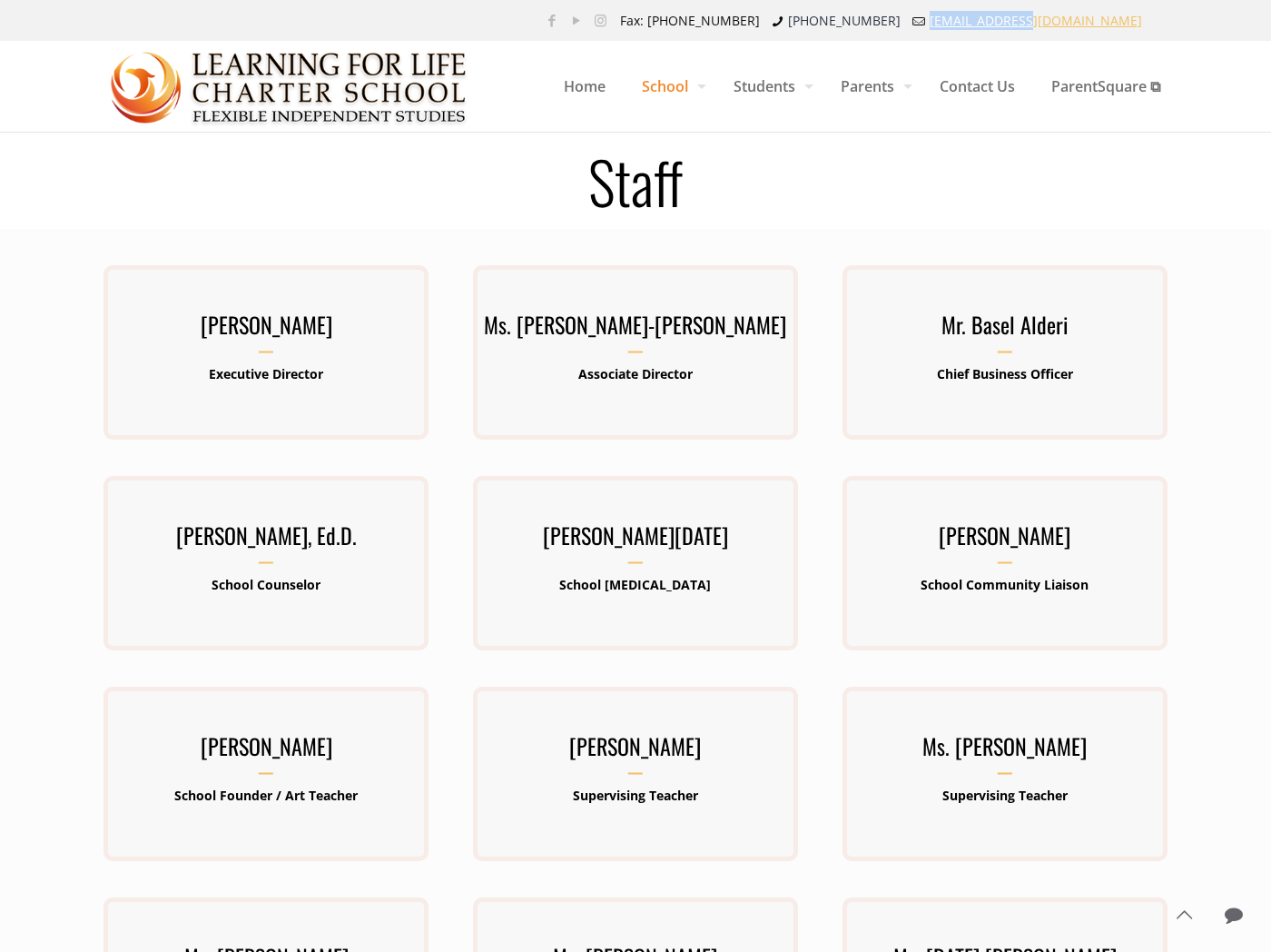
drag, startPoint x: 1159, startPoint y: 18, endPoint x: 1063, endPoint y: 20, distance: 96.0
click at [1063, 20] on ul "Fax: [PHONE_NUMBER] [PHONE_NUMBER] [EMAIL_ADDRESS][DOMAIN_NAME]" at bounding box center [885, 20] width 551 height 41
copy link "[EMAIL_ADDRESS][DOMAIN_NAME]"
